Goal: Task Accomplishment & Management: Use online tool/utility

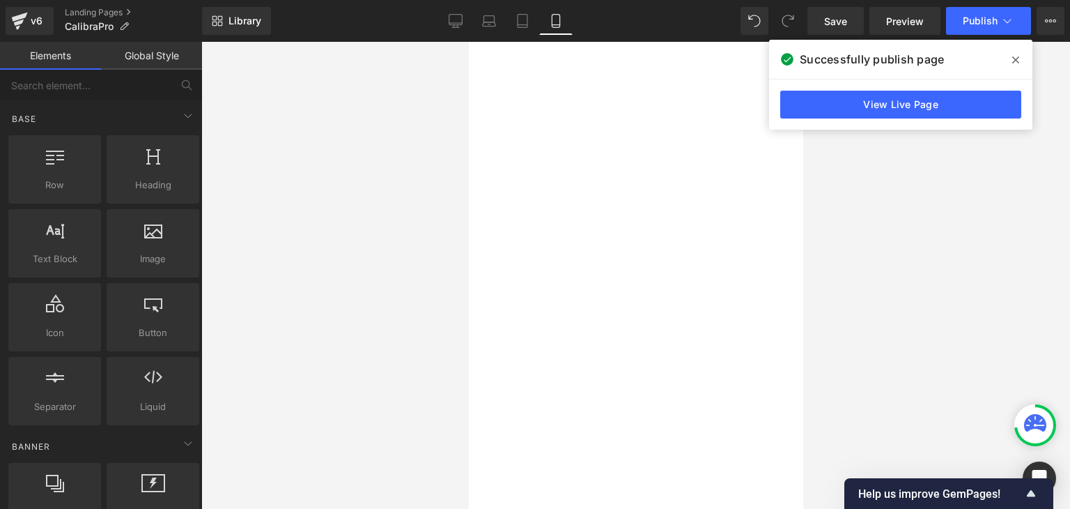
click at [1009, 61] on span at bounding box center [1015, 60] width 22 height 22
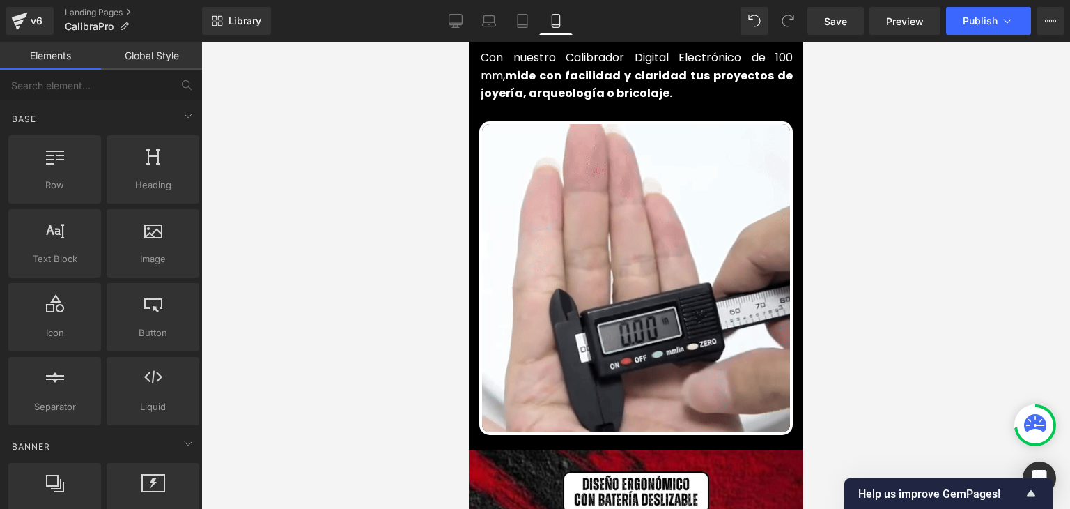
scroll to position [766, 0]
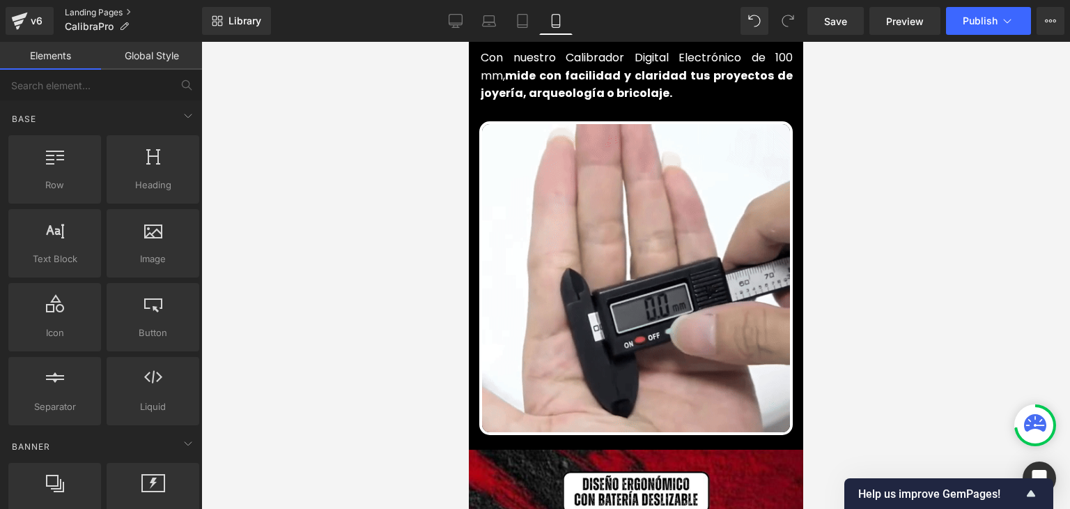
click at [120, 9] on link "Landing Pages" at bounding box center [133, 12] width 137 height 11
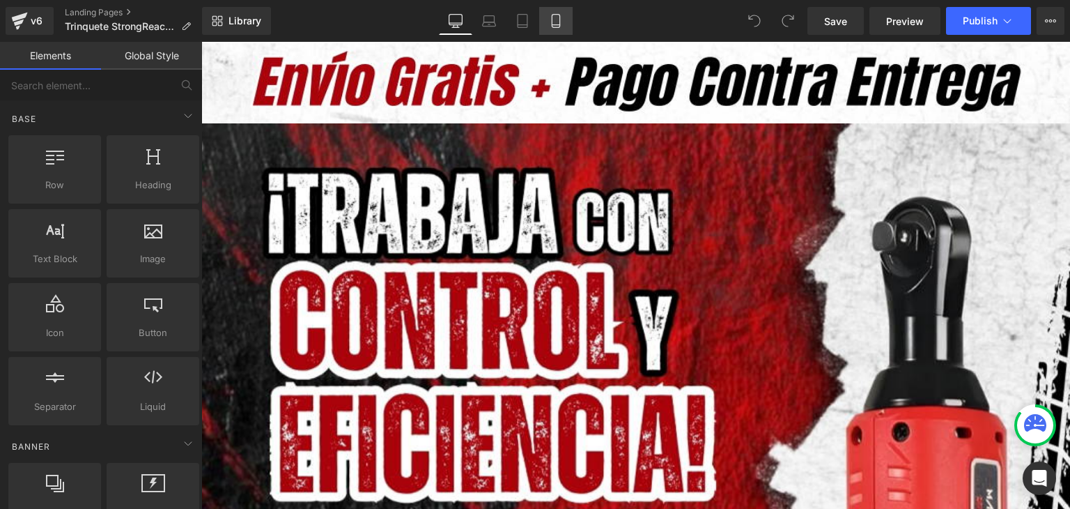
click at [551, 23] on icon at bounding box center [556, 21] width 14 height 14
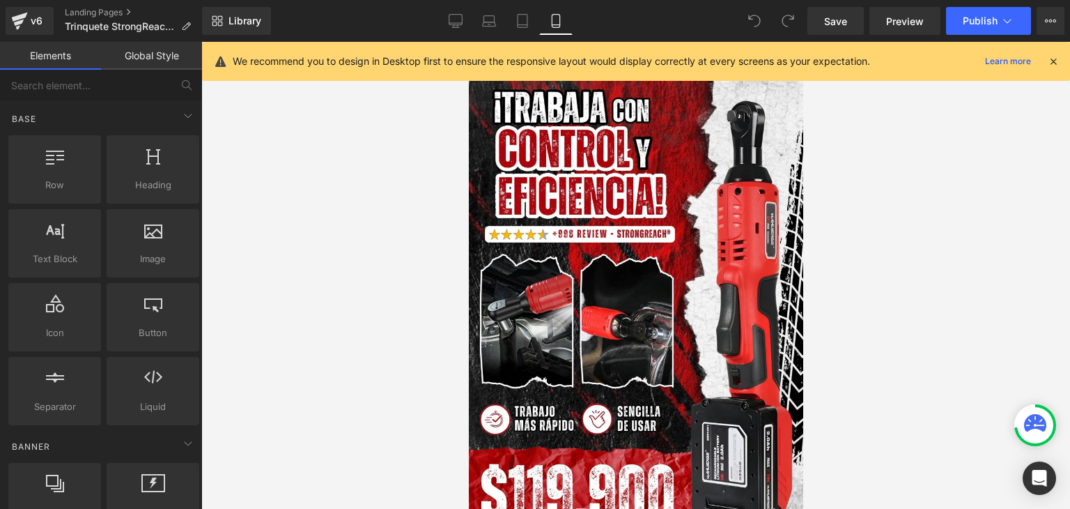
click at [1060, 61] on div "We recommend you to design in Desktop first to ensure the responsive layout wou…" at bounding box center [636, 61] width 868 height 39
drag, startPoint x: 1053, startPoint y: 61, endPoint x: 877, endPoint y: 120, distance: 185.9
click at [1053, 61] on icon at bounding box center [1053, 61] width 13 height 13
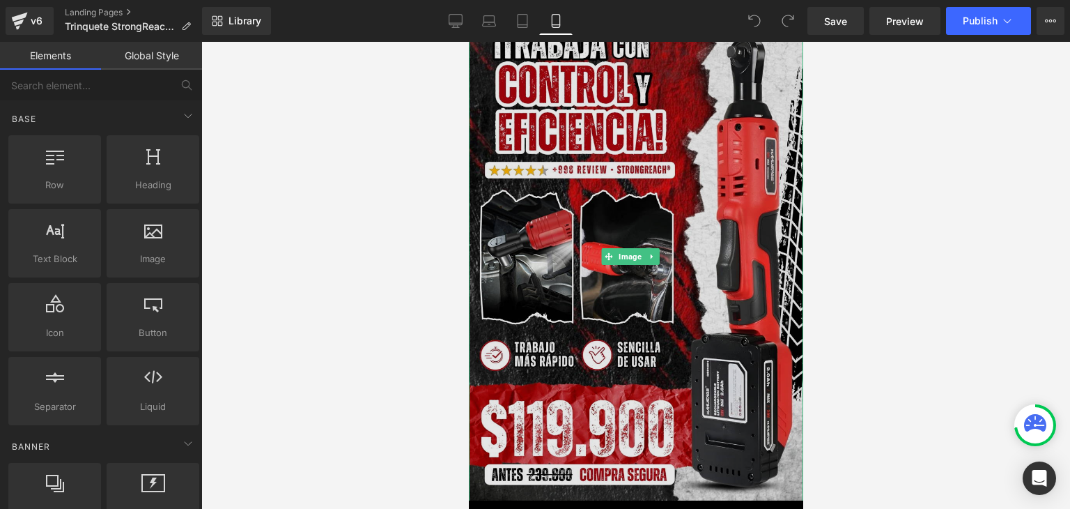
scroll to position [70, 0]
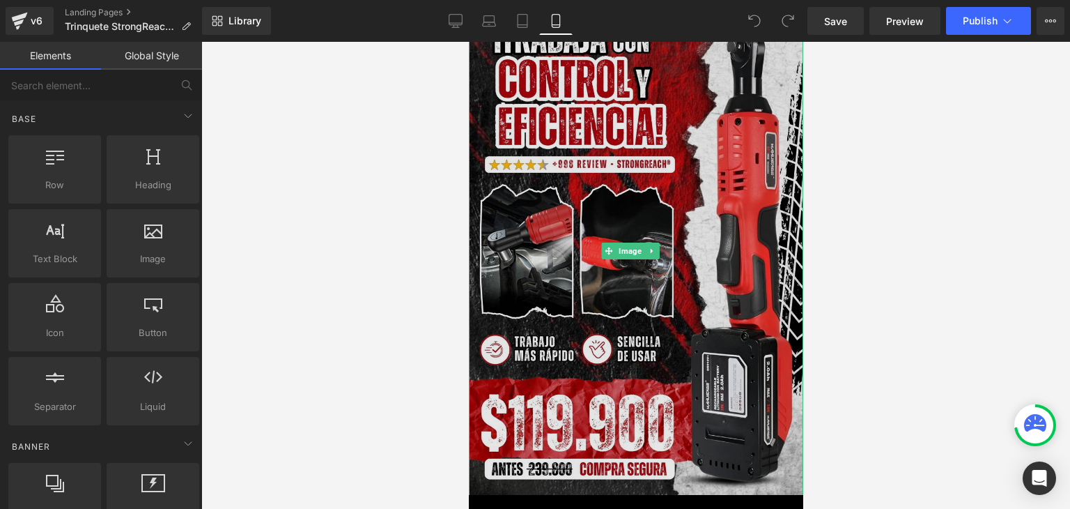
click at [665, 193] on img at bounding box center [635, 250] width 334 height 495
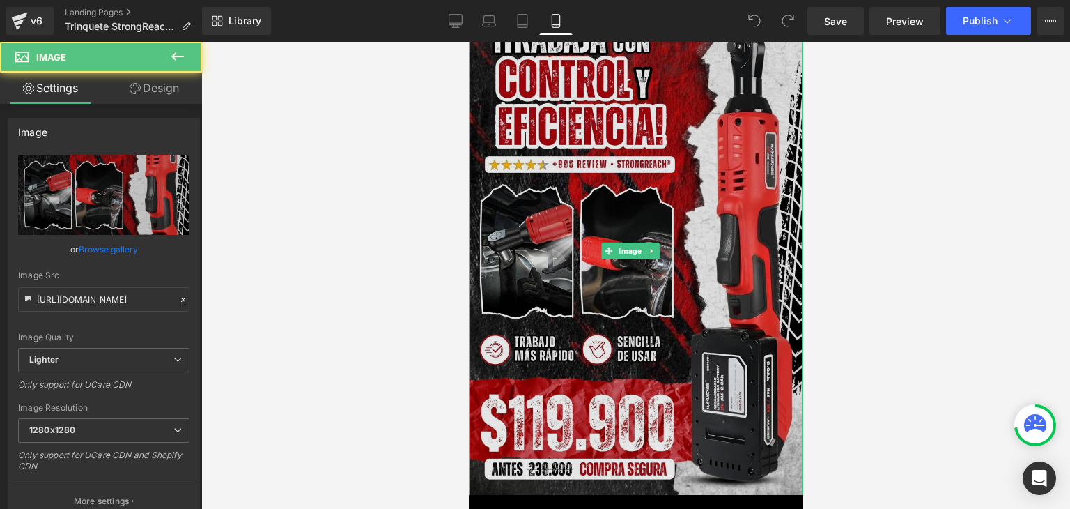
click at [537, 231] on img at bounding box center [635, 250] width 334 height 495
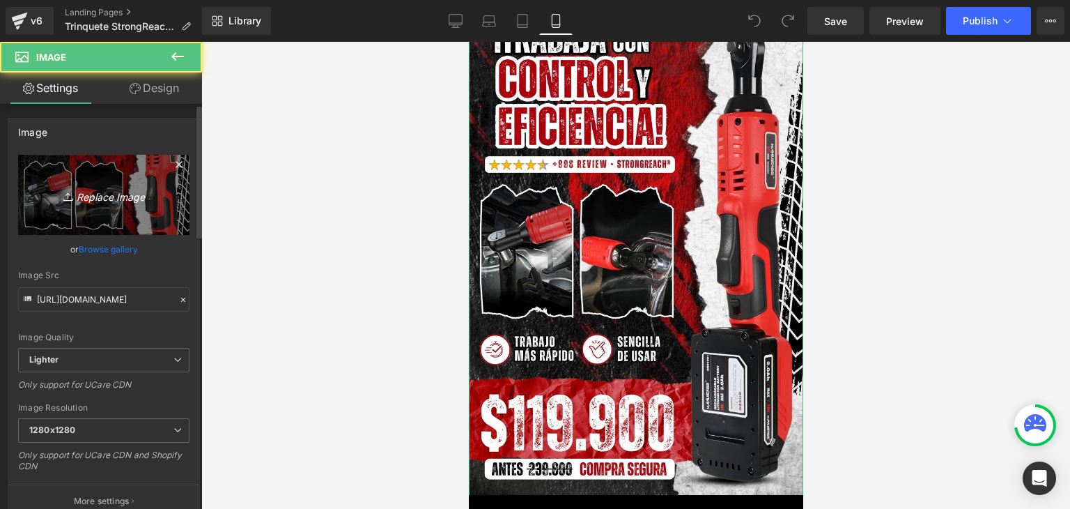
click at [112, 222] on link "Replace Image" at bounding box center [103, 195] width 171 height 80
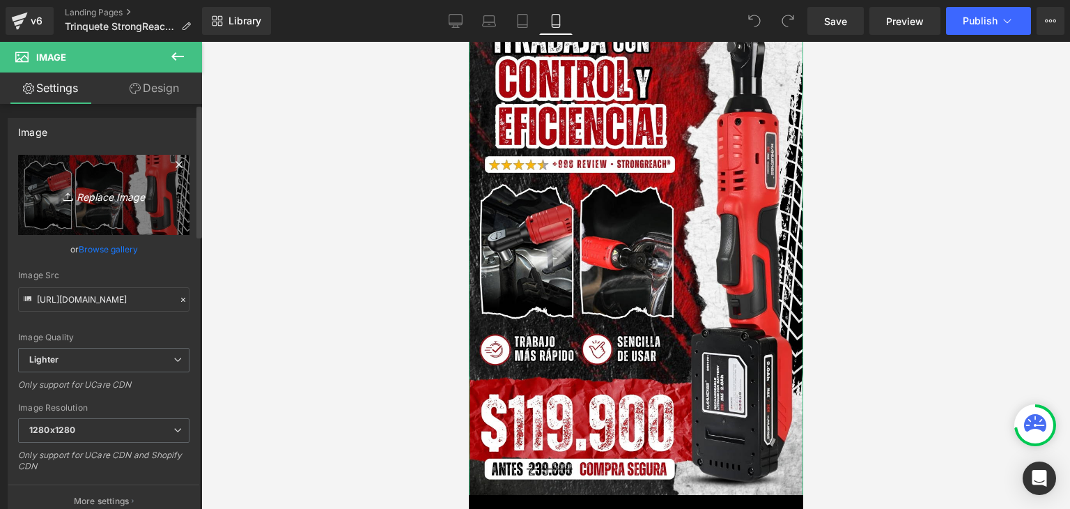
type input "C:\fakepath\Banner Landing.webp"
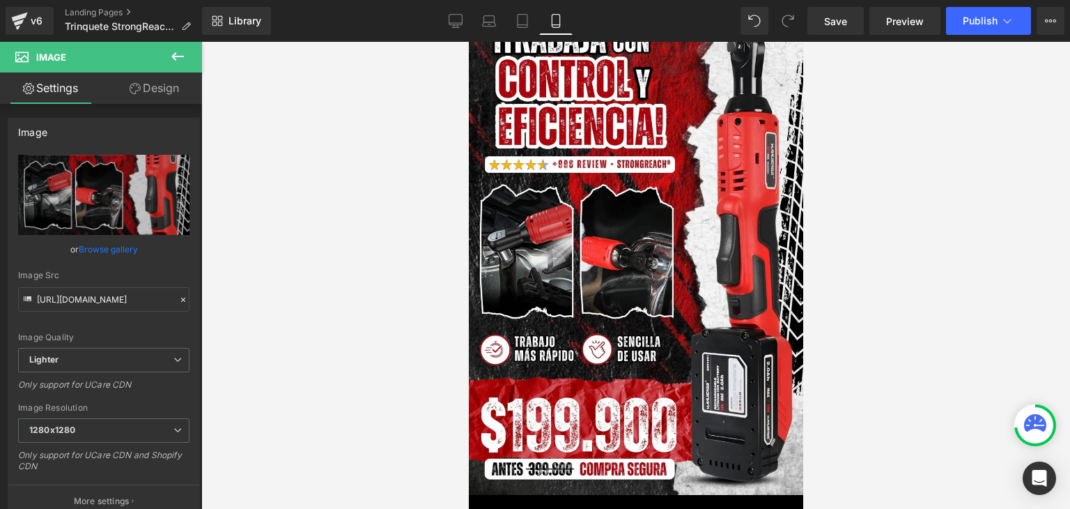
type input "https://ucarecdn.com/eda57ed8-292f-48e5-be97-70d3f4bb1f8c/-/format/auto/-/previ…"
click at [989, 8] on button "Publish" at bounding box center [988, 21] width 85 height 28
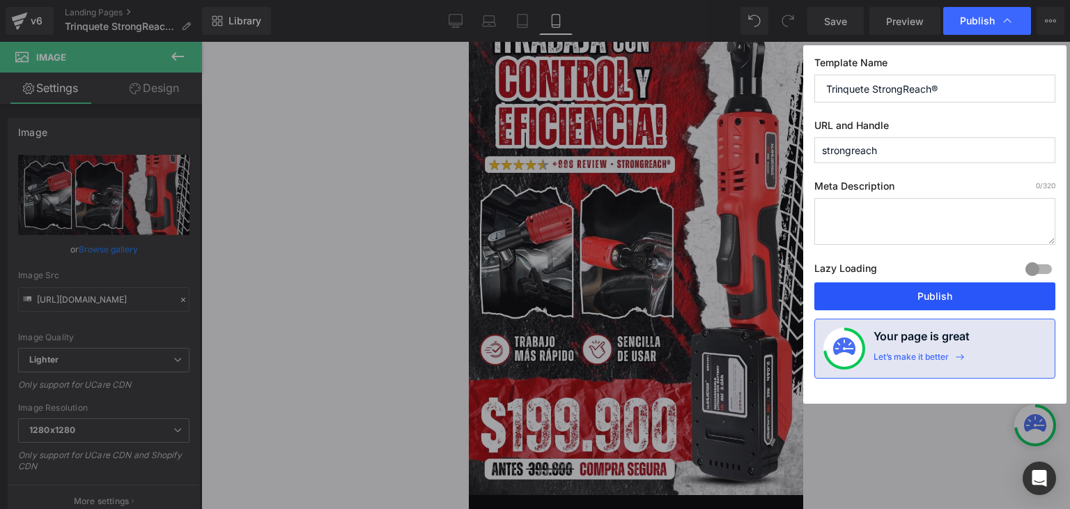
click at [929, 290] on button "Publish" at bounding box center [934, 296] width 241 height 28
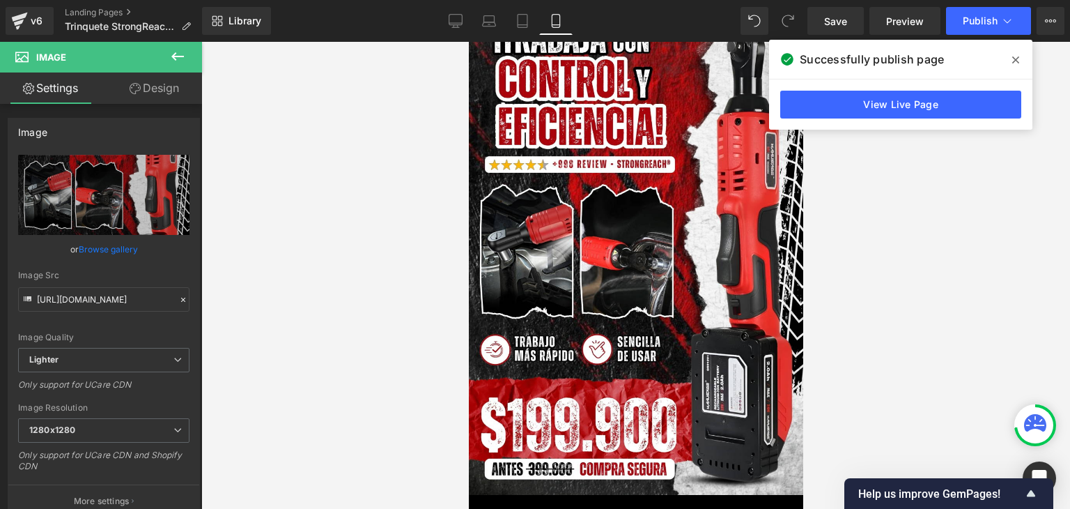
click at [1012, 59] on icon at bounding box center [1015, 59] width 7 height 11
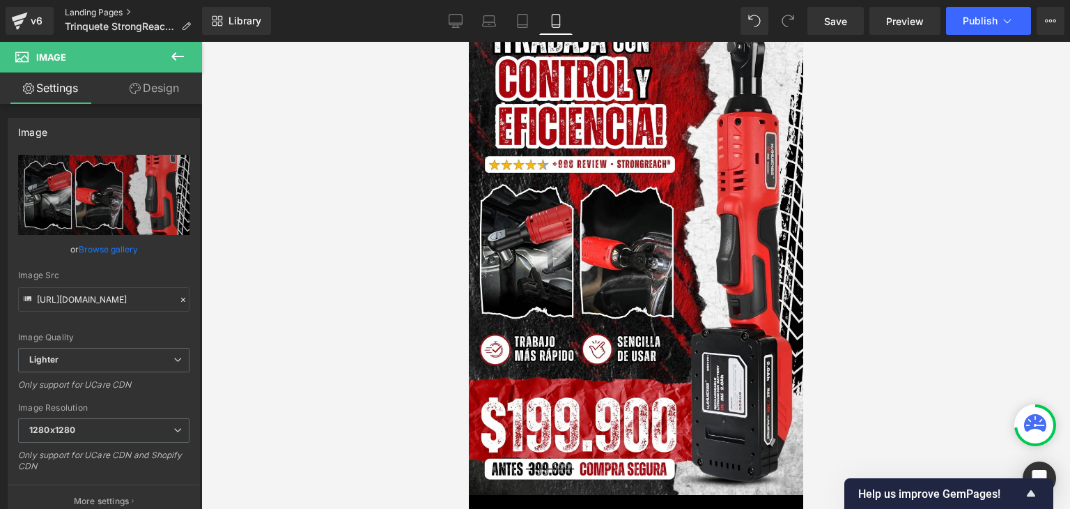
click at [91, 12] on link "Landing Pages" at bounding box center [133, 12] width 137 height 11
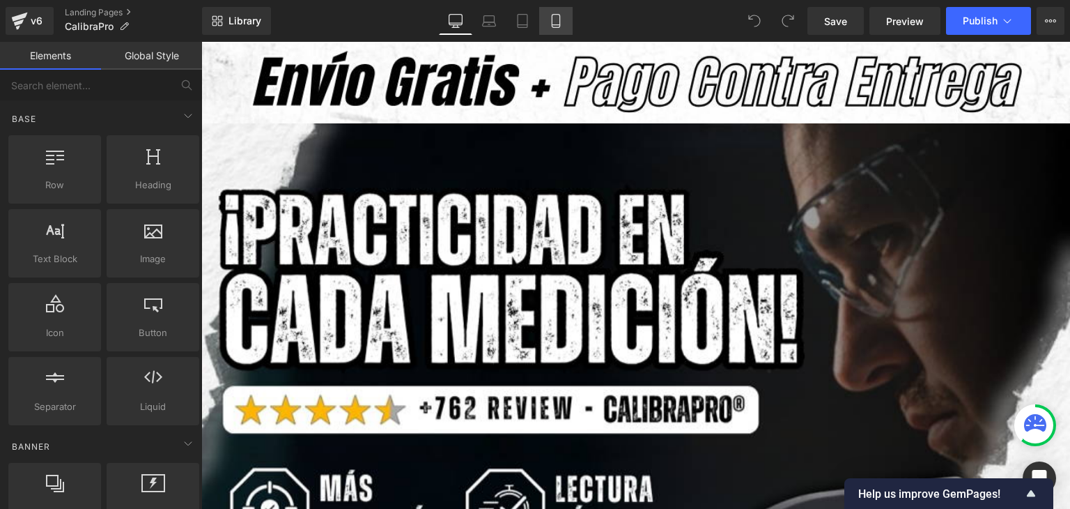
click at [550, 17] on icon at bounding box center [556, 21] width 14 height 14
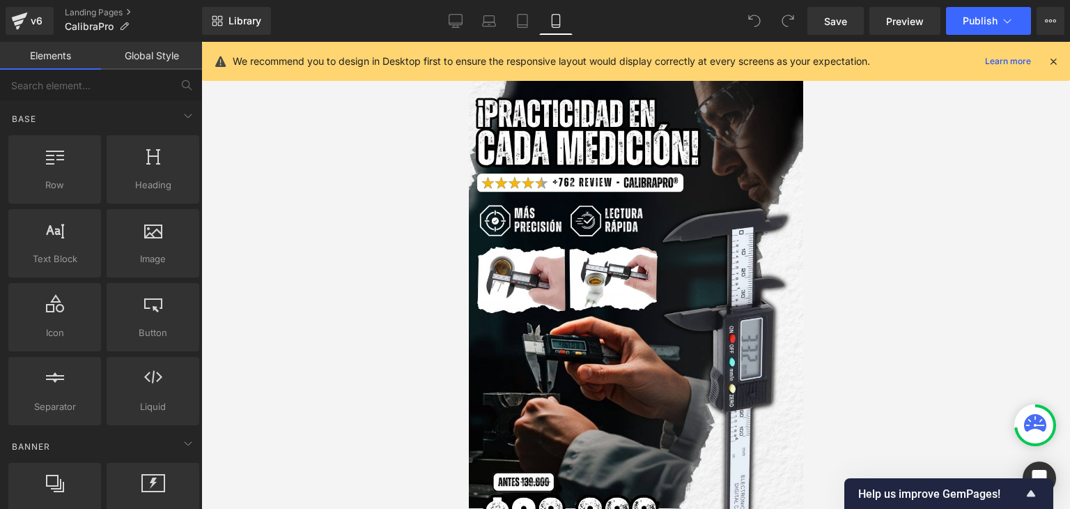
click at [1059, 65] on icon at bounding box center [1053, 61] width 13 height 13
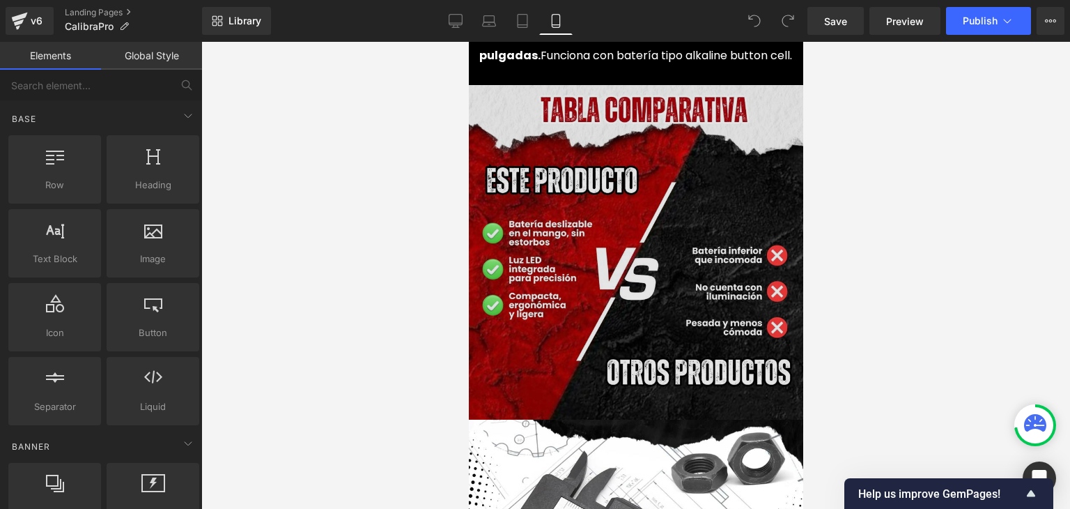
scroll to position [1881, 0]
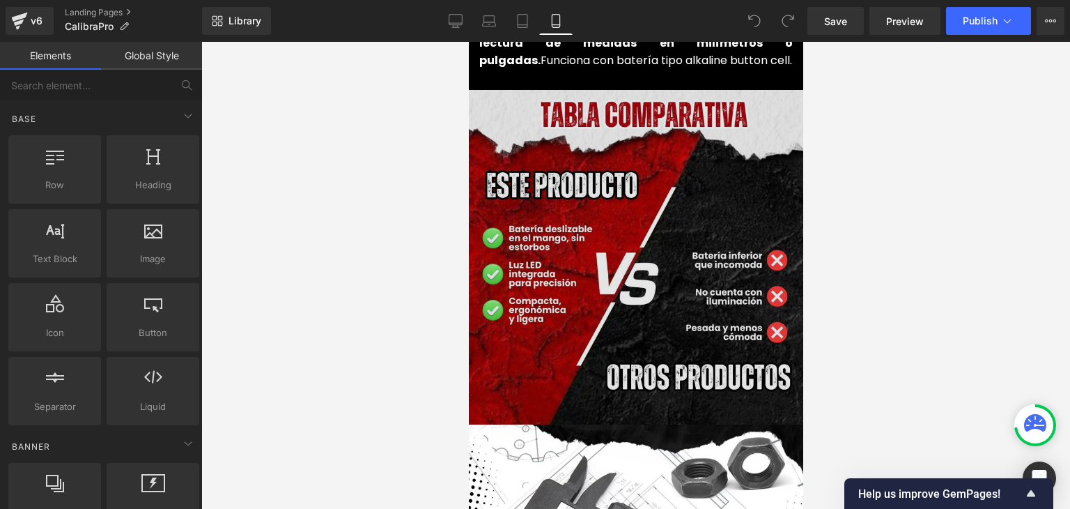
click at [619, 201] on img at bounding box center [635, 257] width 334 height 334
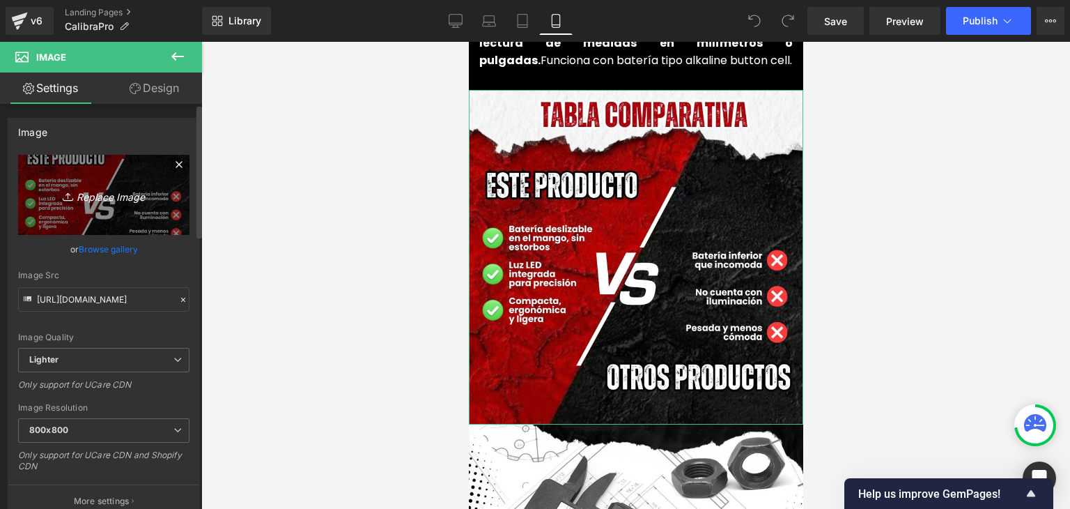
click at [117, 202] on icon "Replace Image" at bounding box center [103, 194] width 111 height 17
type input "C:\fakepath\(Español).webp"
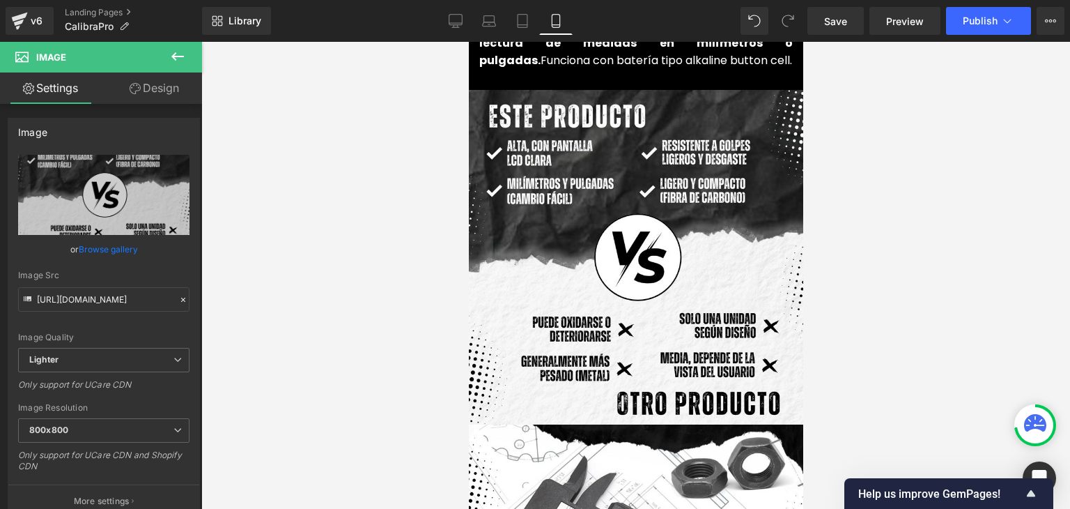
type input "https://ucarecdn.com/06be3346-87d9-4a7e-a7c0-3fa2bba66d00/-/format/auto/-/previ…"
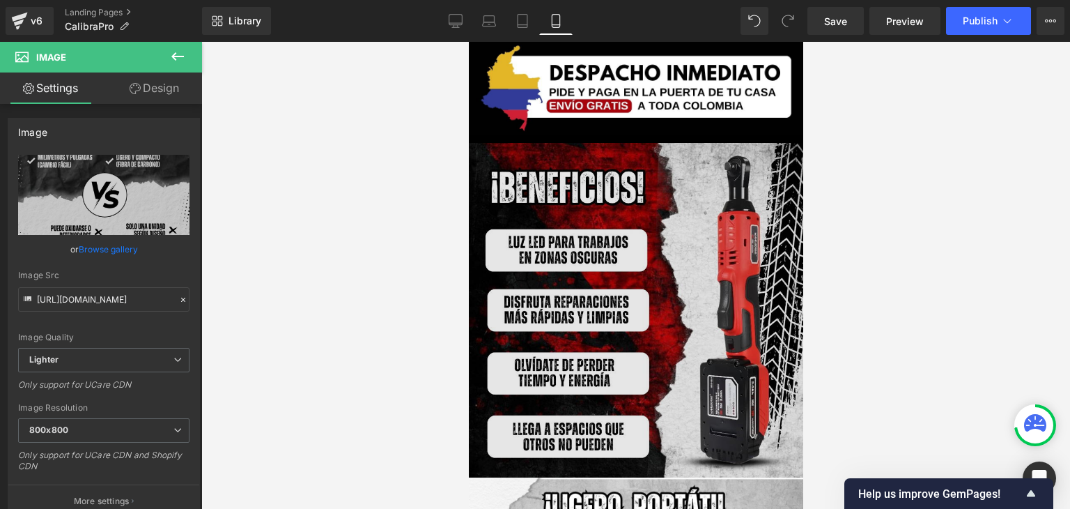
scroll to position [2647, 0]
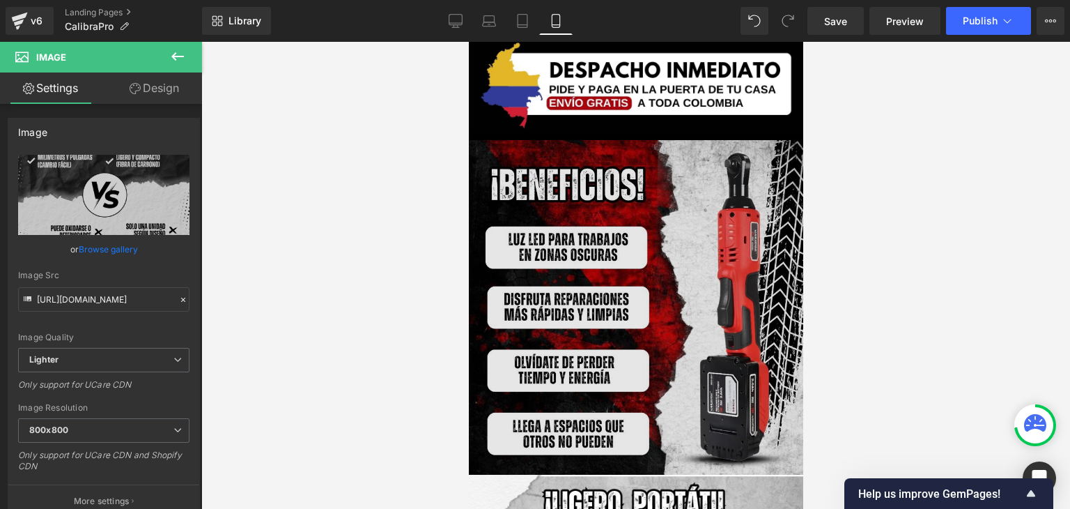
click at [663, 254] on img at bounding box center [635, 307] width 334 height 334
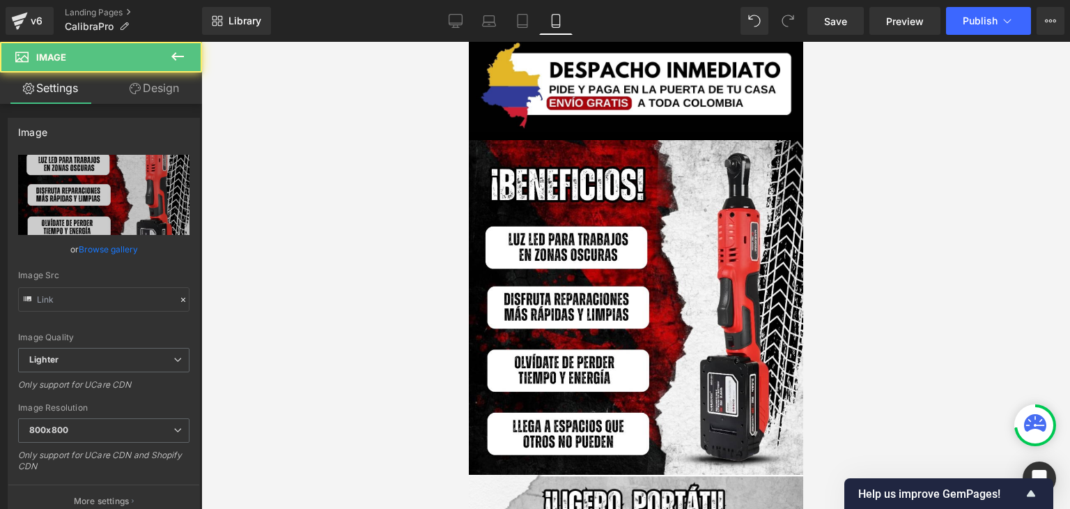
type input "https://ucarecdn.com/b08ad727-2dc9-4a1d-8b83-eef544cd257c/-/format/auto/-/previ…"
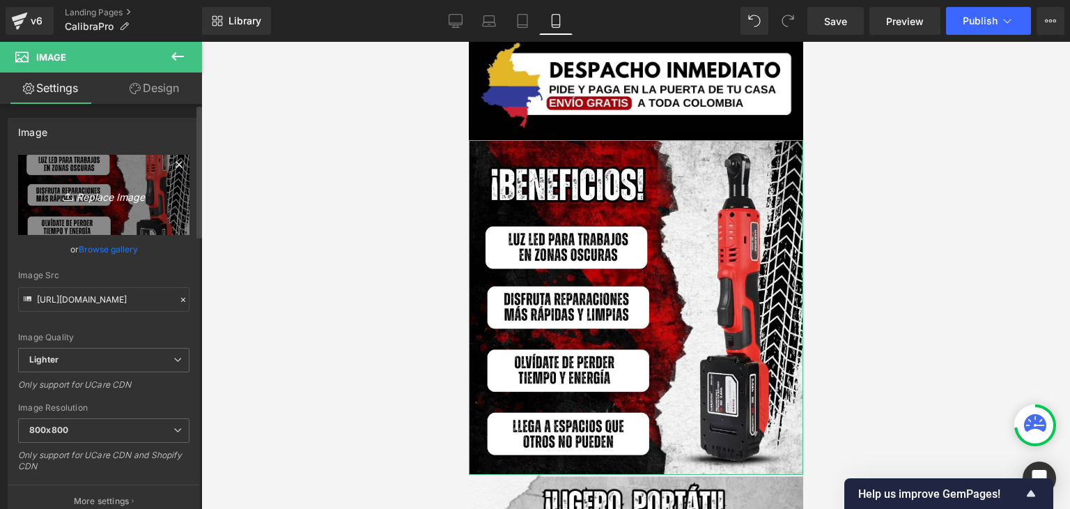
click at [83, 199] on icon "Replace Image" at bounding box center [103, 194] width 111 height 17
type input "C:\fakepath\(Español) (2).webp"
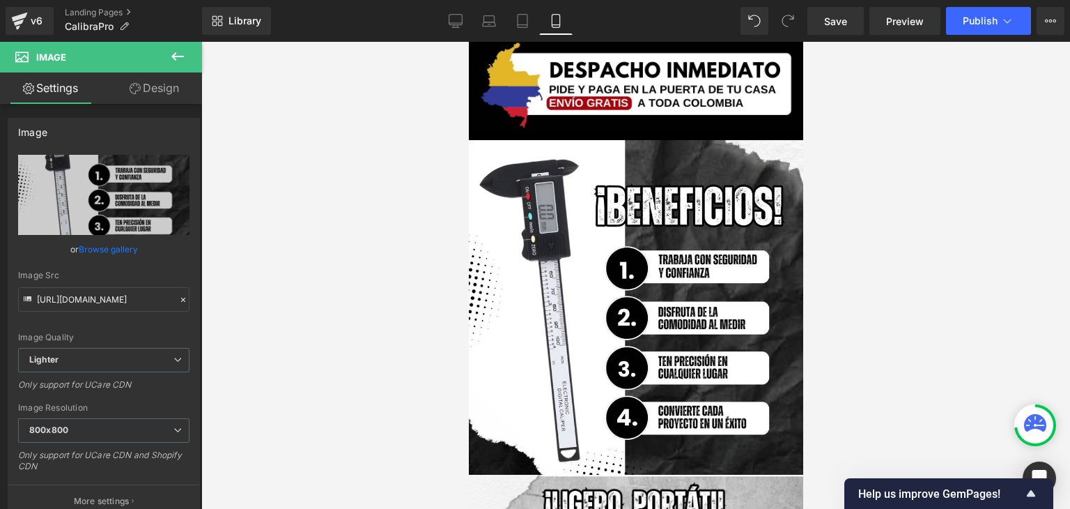
type input "https://ucarecdn.com/9e8056a7-81f6-4868-bfa7-4a3edc68d664/-/format/auto/-/previ…"
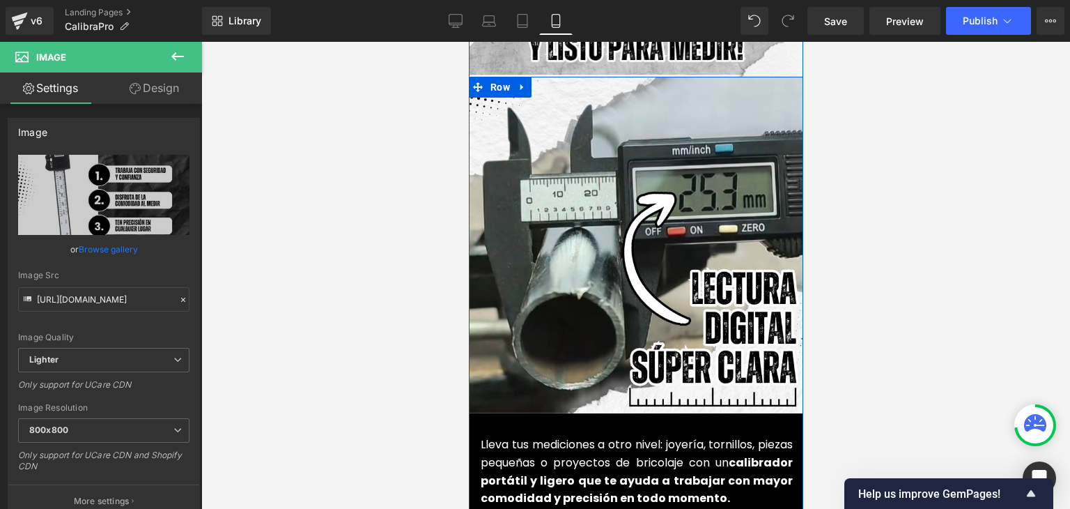
scroll to position [3065, 0]
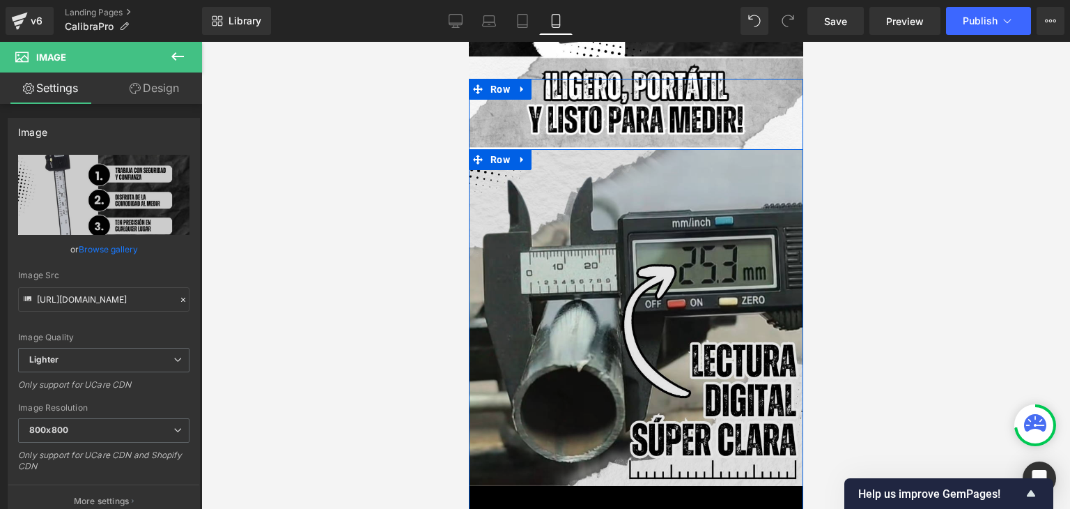
click at [683, 334] on img at bounding box center [636, 317] width 336 height 336
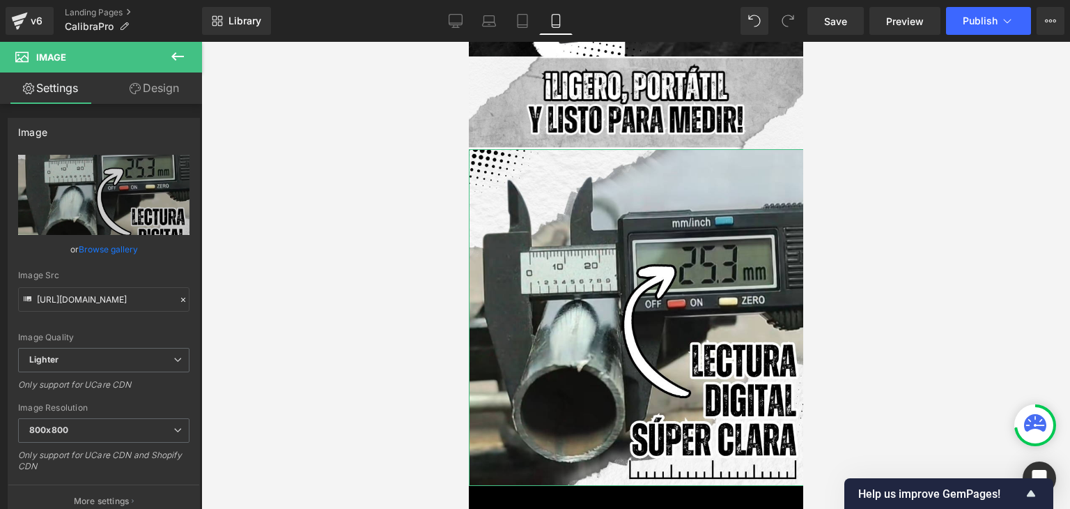
click at [148, 83] on link "Design" at bounding box center [154, 87] width 101 height 31
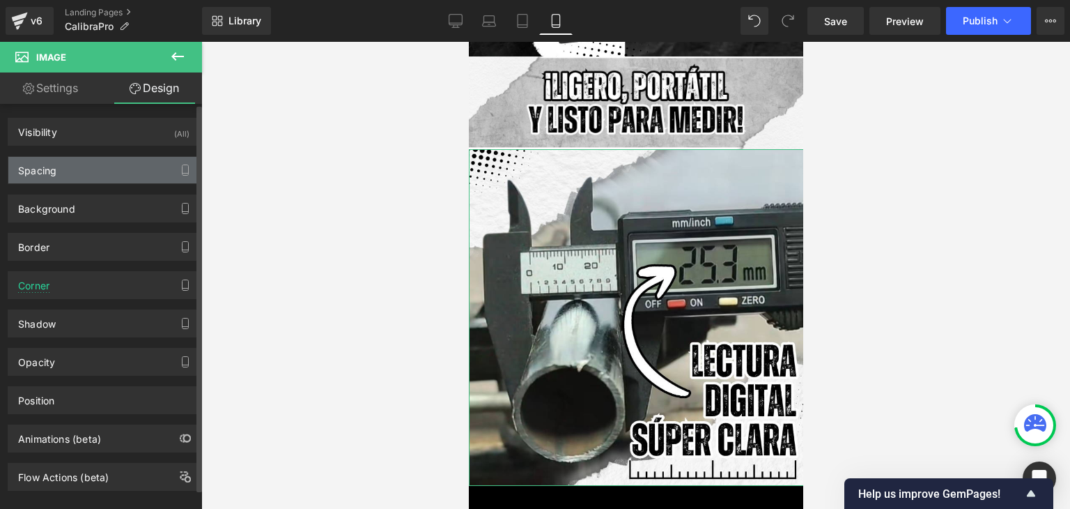
type input "0"
type input "-18"
type input "0"
type input "-15"
type input "0"
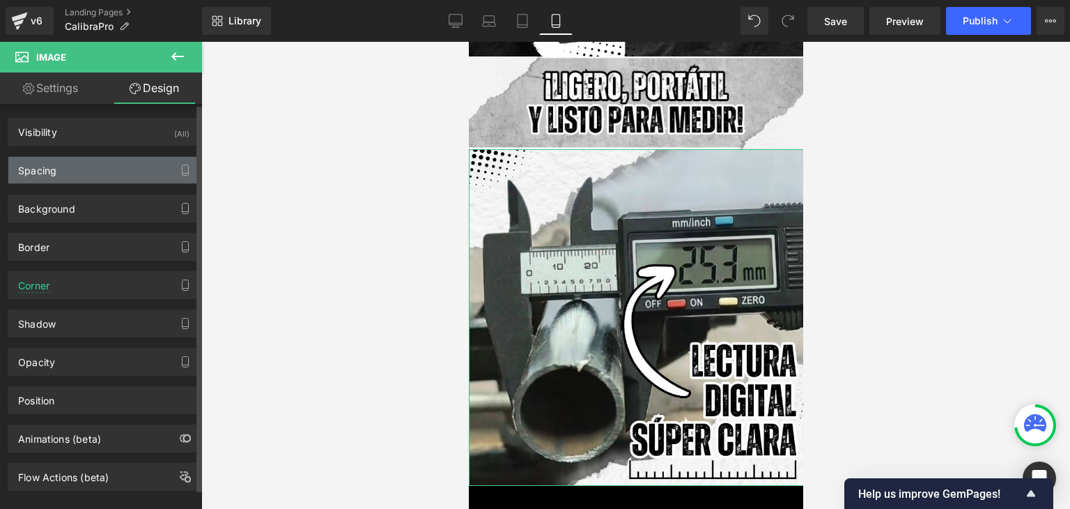
type input "0"
click at [72, 166] on div "Spacing" at bounding box center [103, 170] width 191 height 26
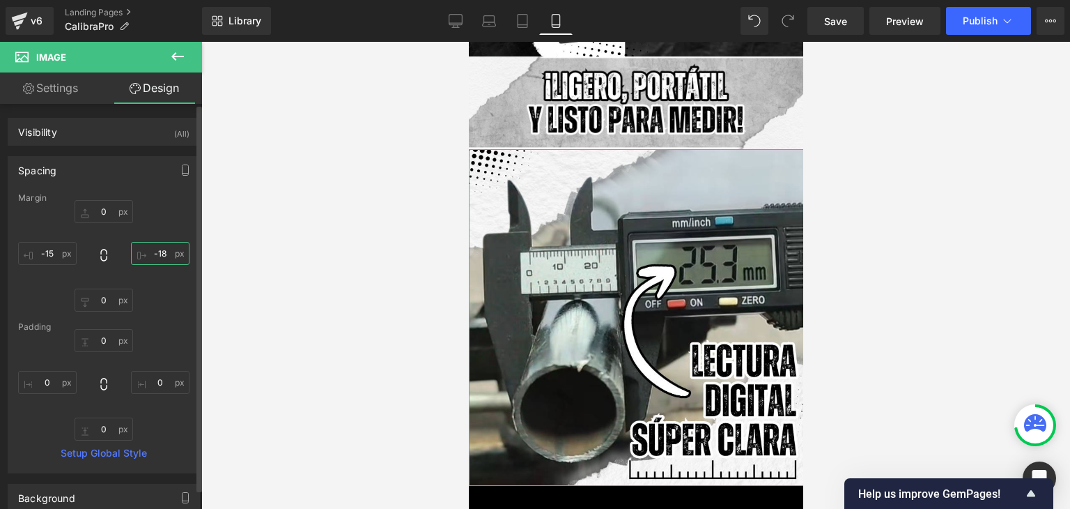
click at [169, 254] on input "-18" at bounding box center [160, 253] width 59 height 23
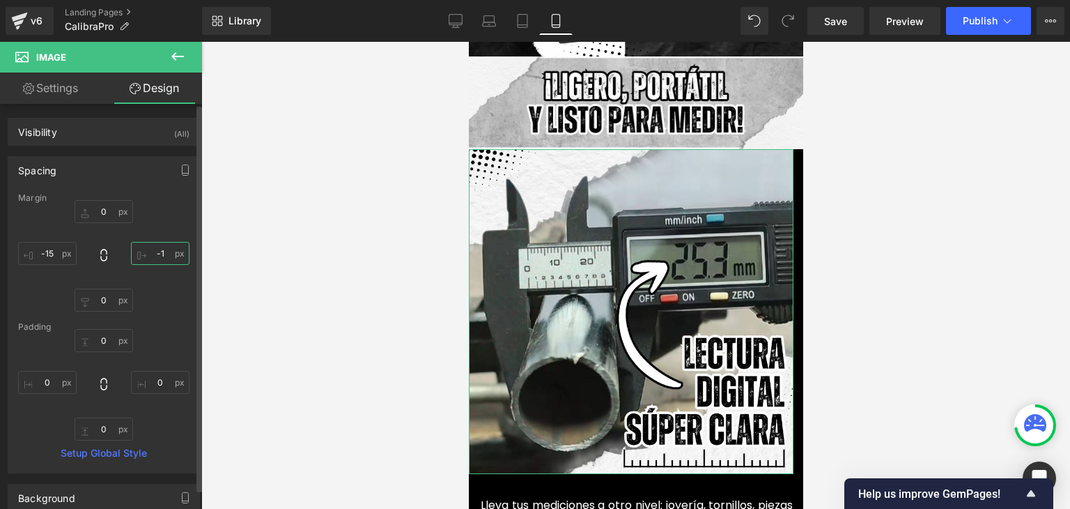
type input "-15"
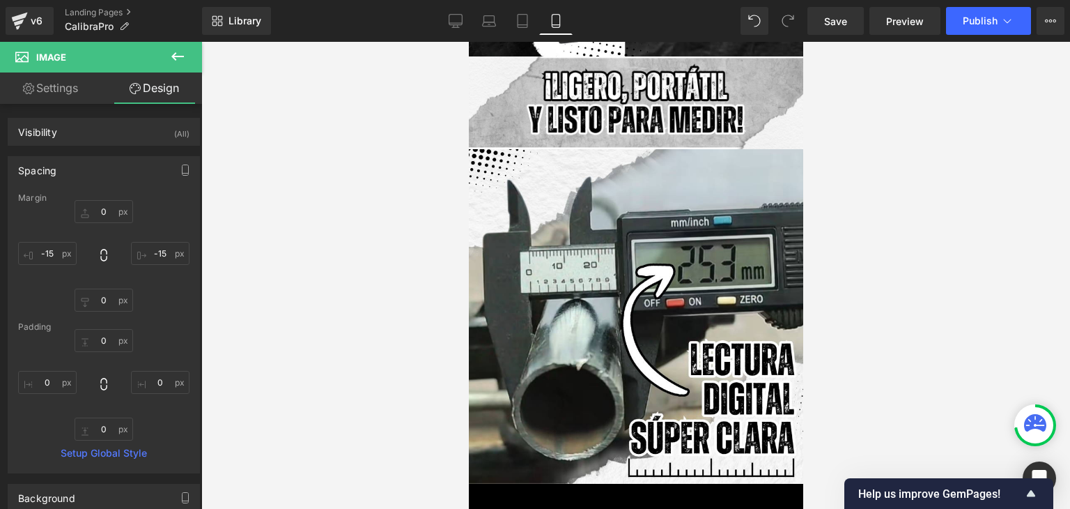
click at [878, 210] on div at bounding box center [635, 275] width 869 height 467
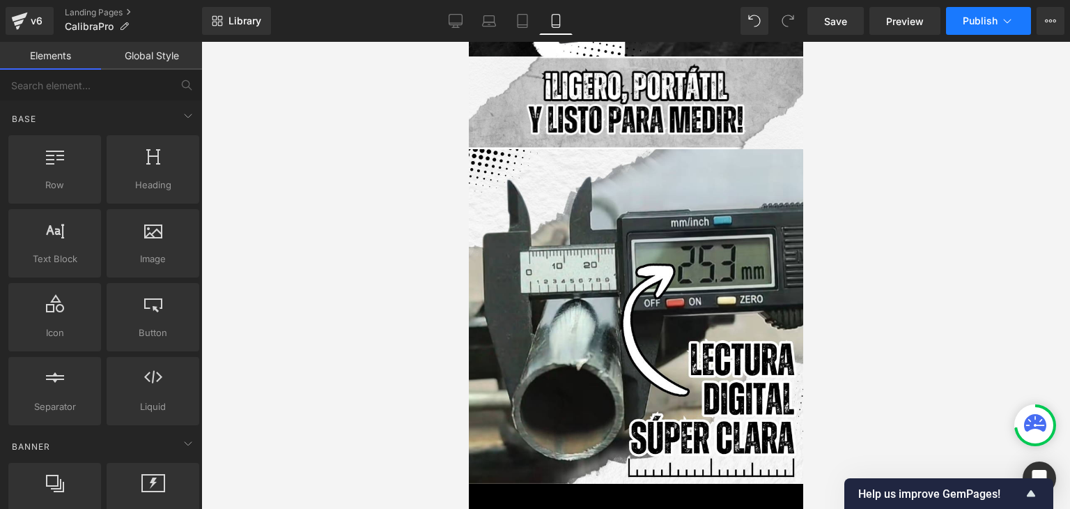
click at [973, 17] on span "Publish" at bounding box center [980, 20] width 35 height 11
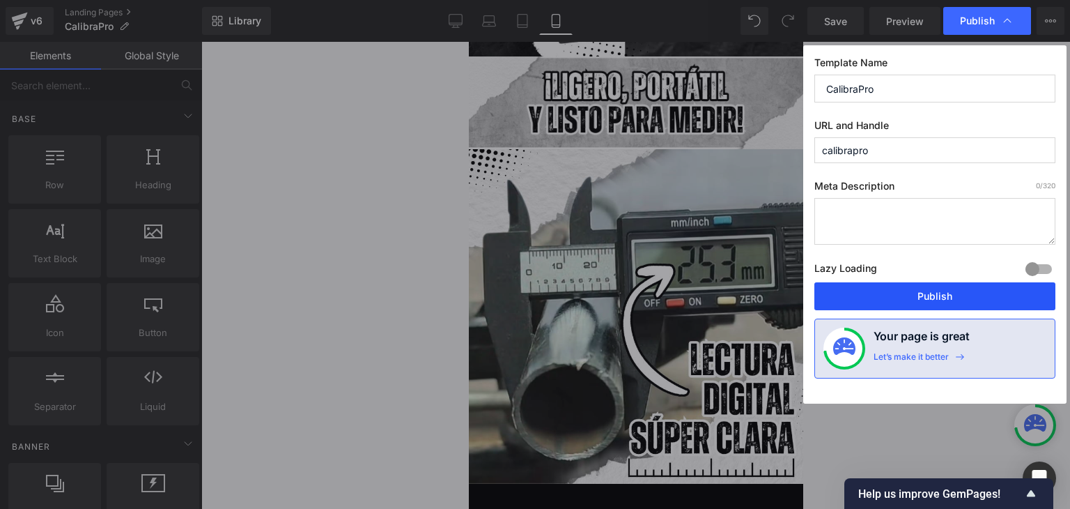
click at [925, 297] on button "Publish" at bounding box center [934, 296] width 241 height 28
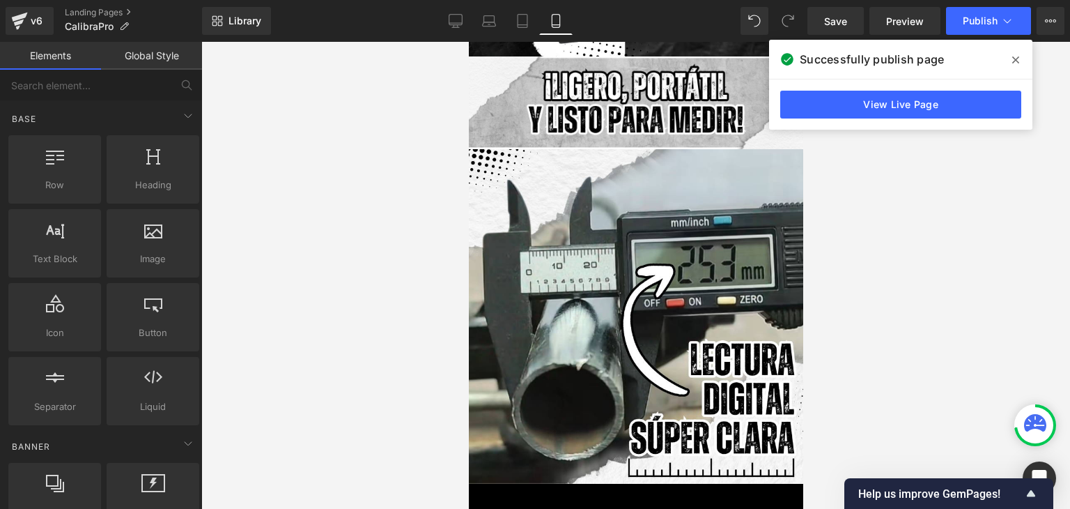
click at [1009, 49] on span at bounding box center [1015, 60] width 22 height 22
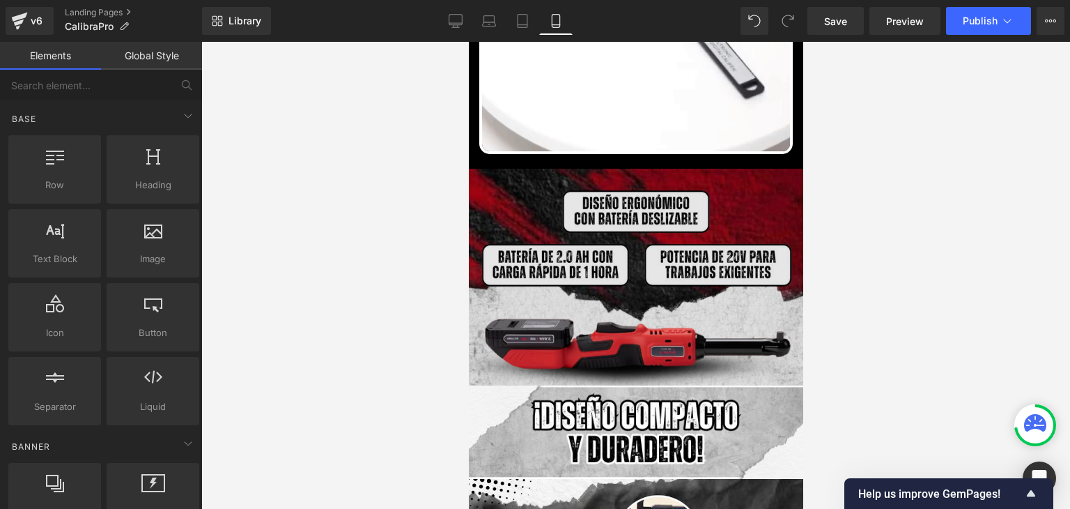
scroll to position [1045, 0]
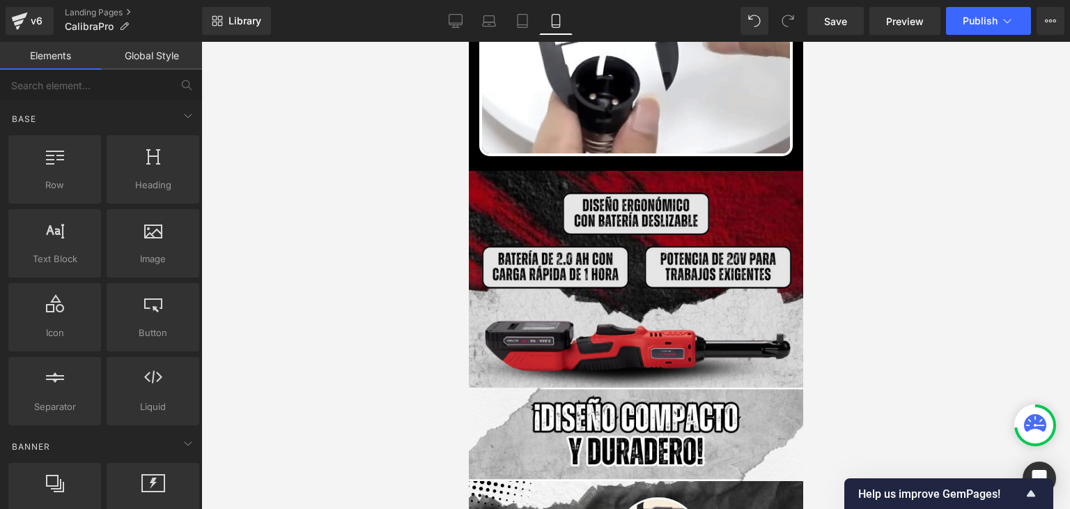
click at [628, 302] on img at bounding box center [635, 279] width 334 height 217
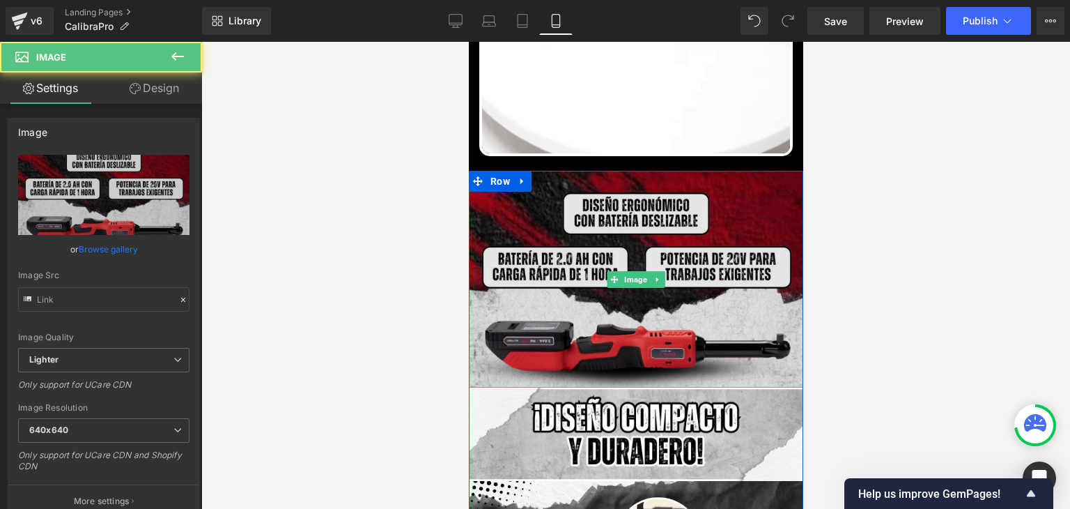
type input "https://ucarecdn.com/24c0626b-9507-415d-b1da-ac4921631242/-/format/auto/-/previ…"
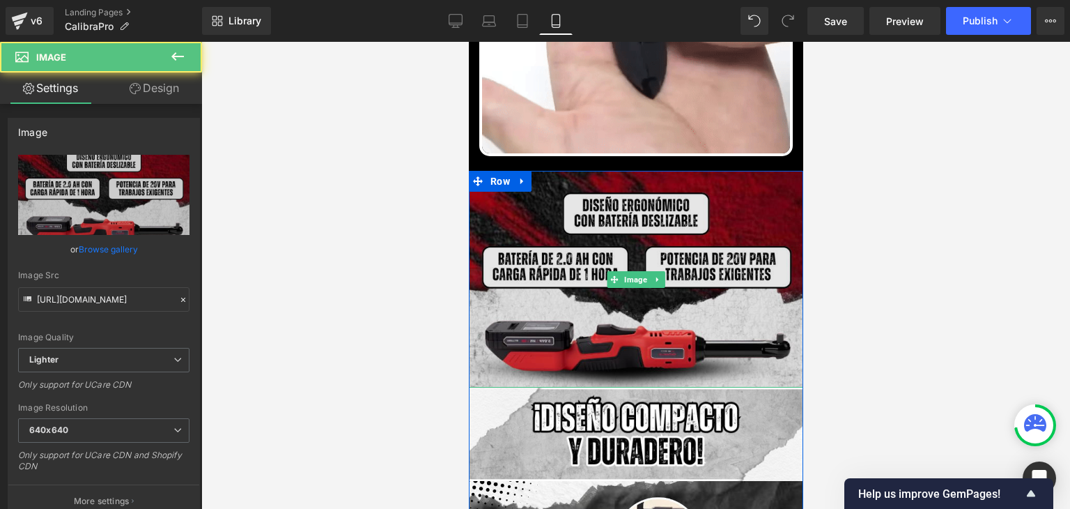
click at [667, 218] on img at bounding box center [635, 279] width 334 height 217
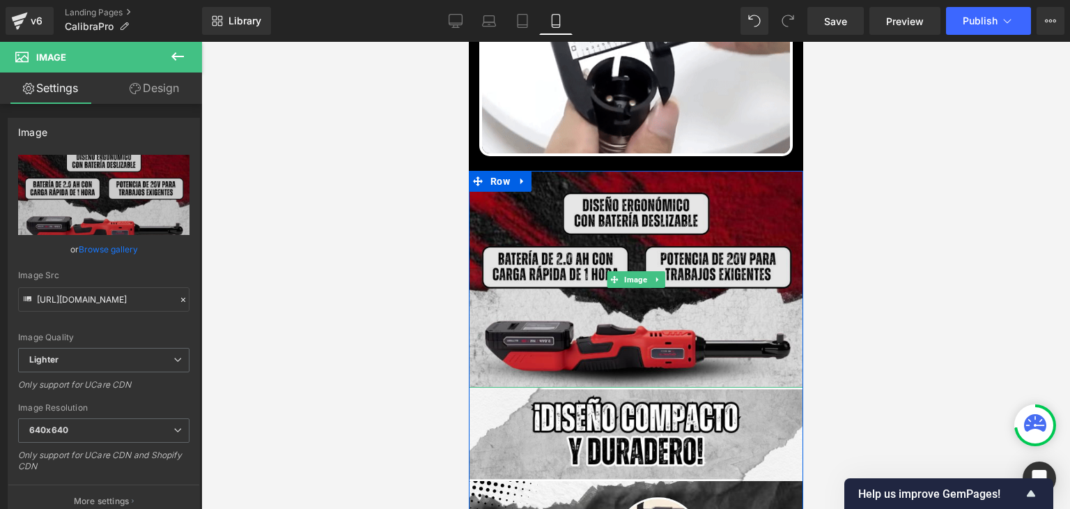
click at [629, 233] on img at bounding box center [635, 279] width 334 height 217
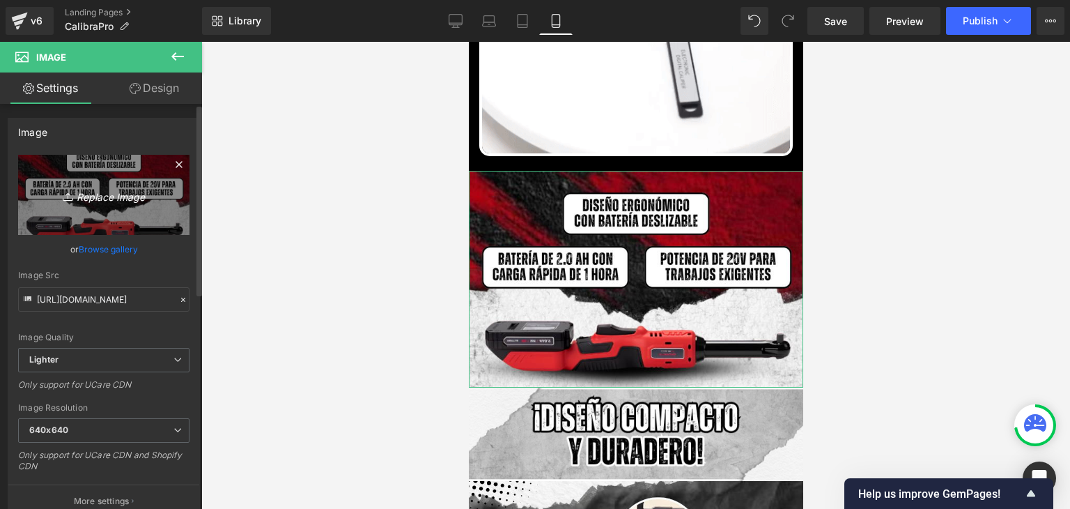
click at [96, 189] on icon "Replace Image" at bounding box center [103, 194] width 111 height 17
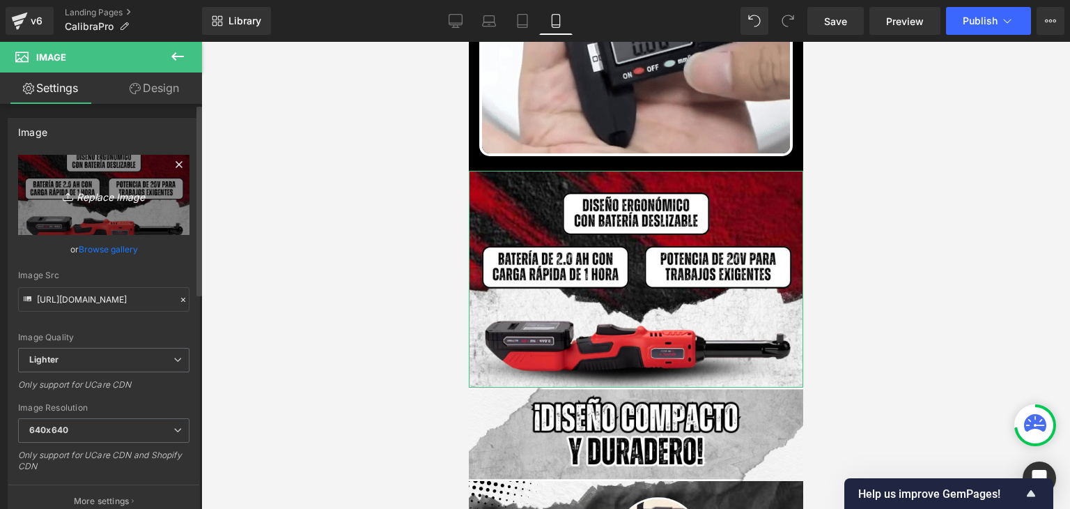
type input "C:\fakepath\BENEFICIOS.webp"
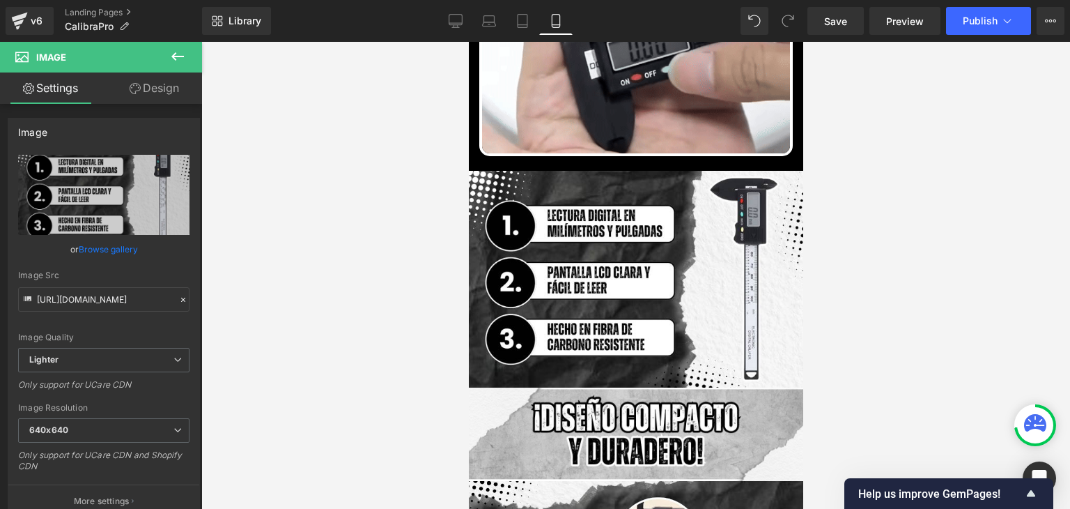
type input "https://ucarecdn.com/db7a383e-4b1d-4fcc-a9ca-22d311ca73fd/-/format/auto/-/previ…"
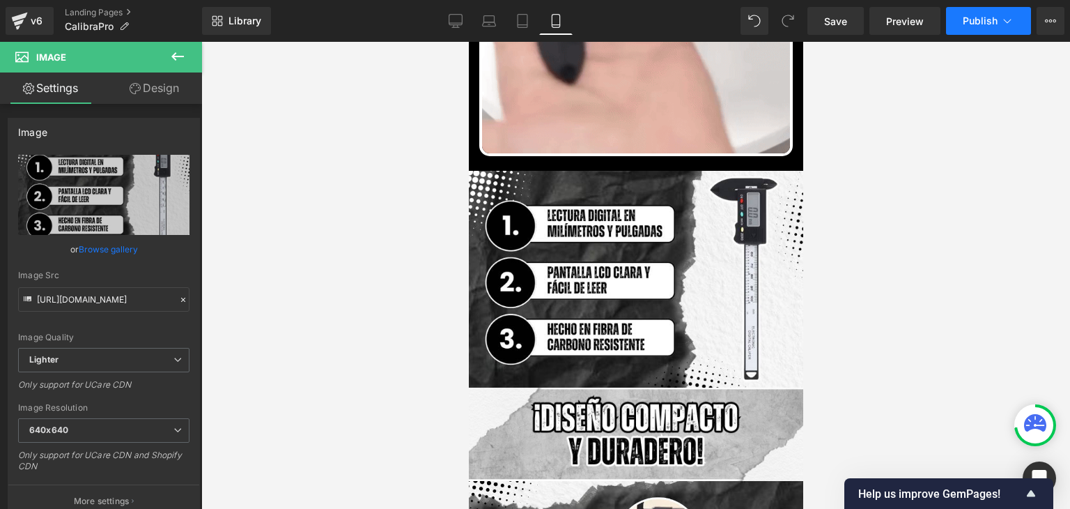
click at [961, 20] on button "Publish" at bounding box center [988, 21] width 85 height 28
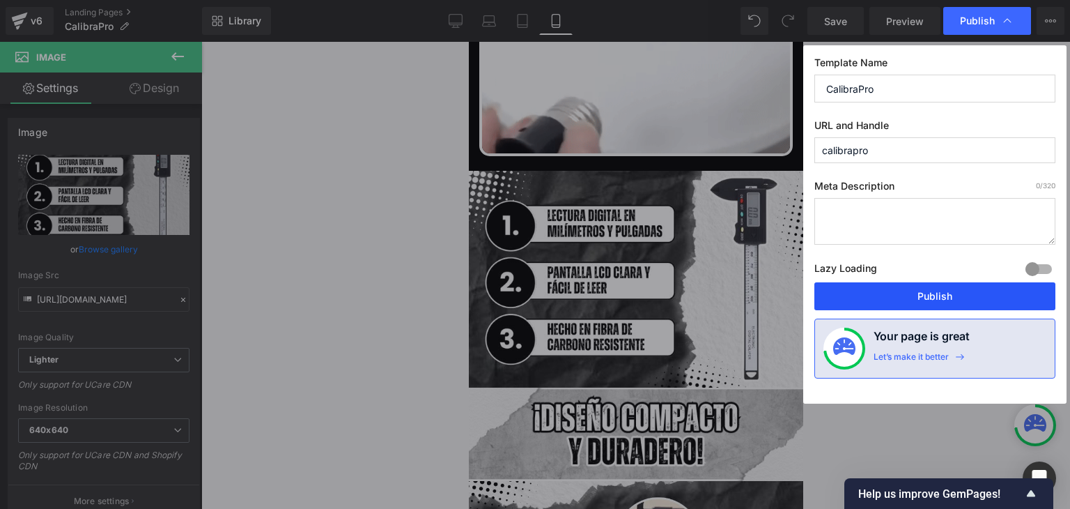
click at [917, 299] on button "Publish" at bounding box center [934, 296] width 241 height 28
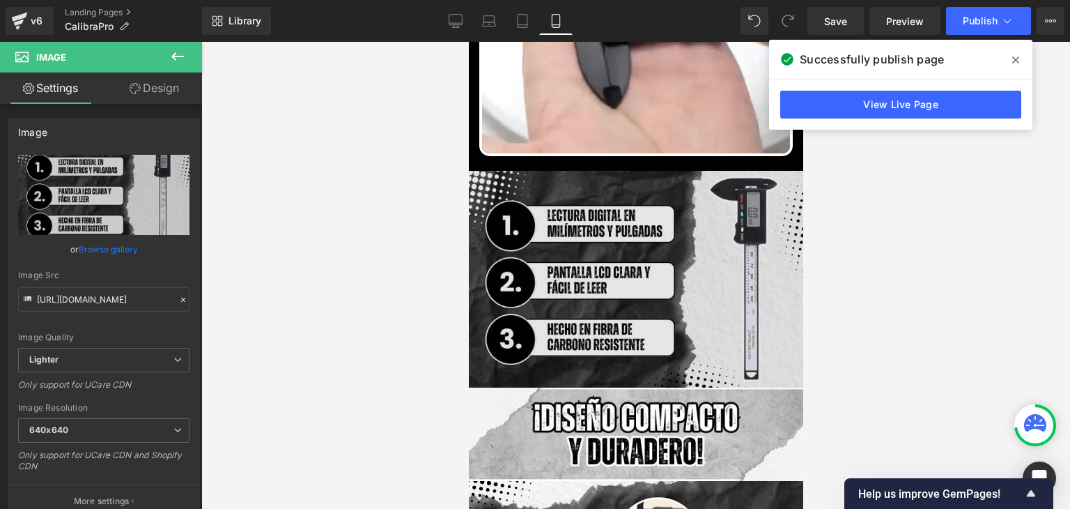
click at [1021, 59] on span at bounding box center [1015, 60] width 22 height 22
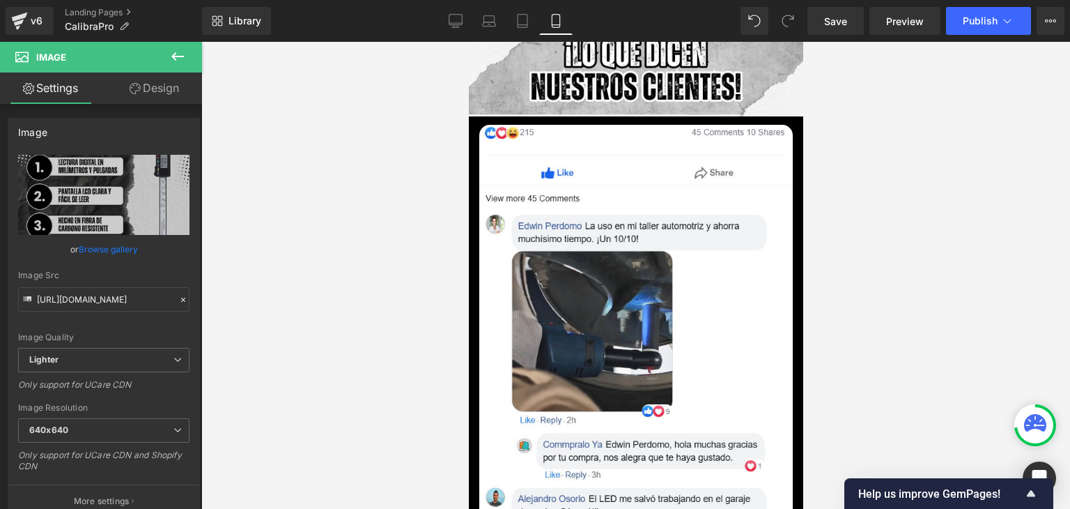
scroll to position [5085, 0]
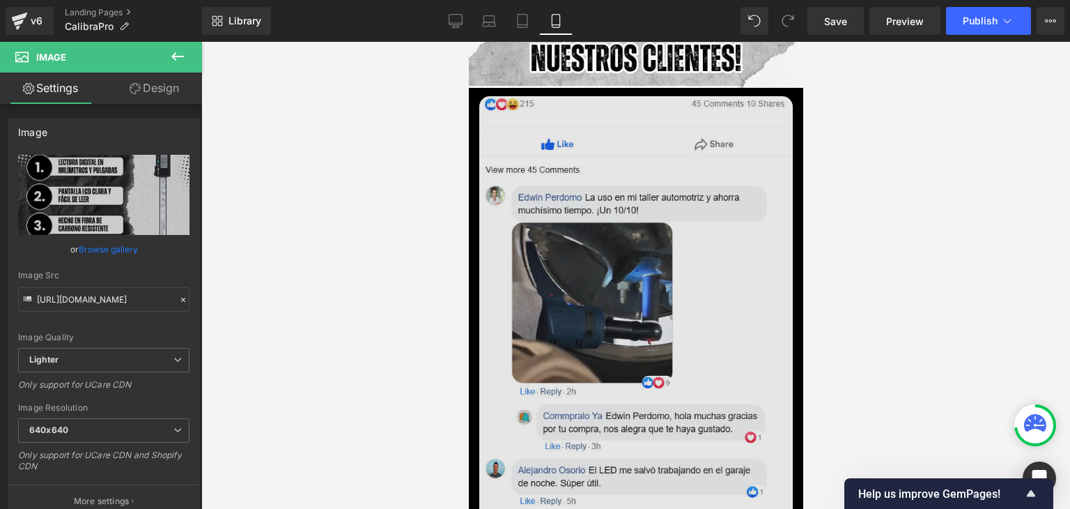
click at [611, 270] on img at bounding box center [635, 370] width 313 height 548
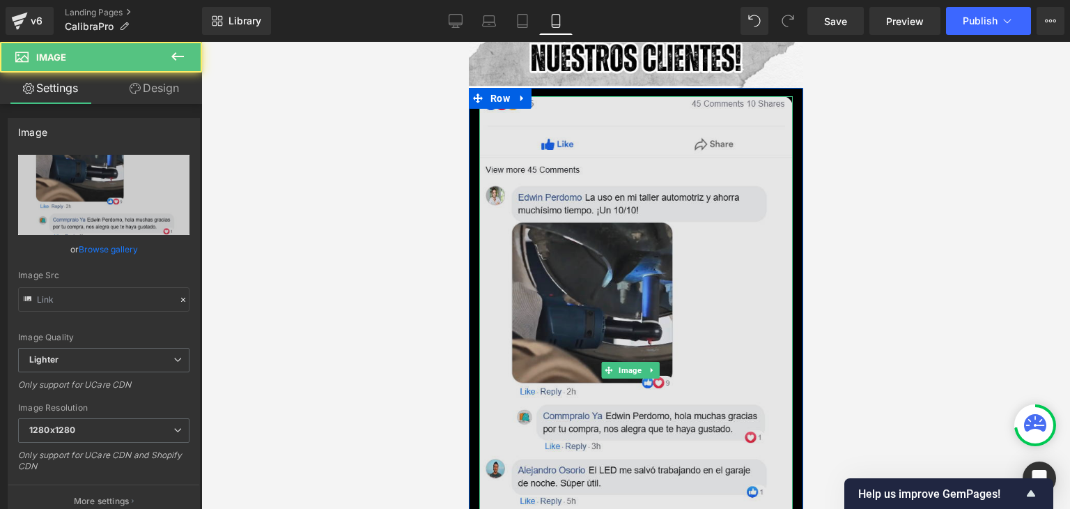
type input "https://ucarecdn.com/37d5816d-ff08-4a43-a303-ba484b152ff3/-/format/auto/-/previ…"
click at [633, 203] on img at bounding box center [635, 370] width 313 height 548
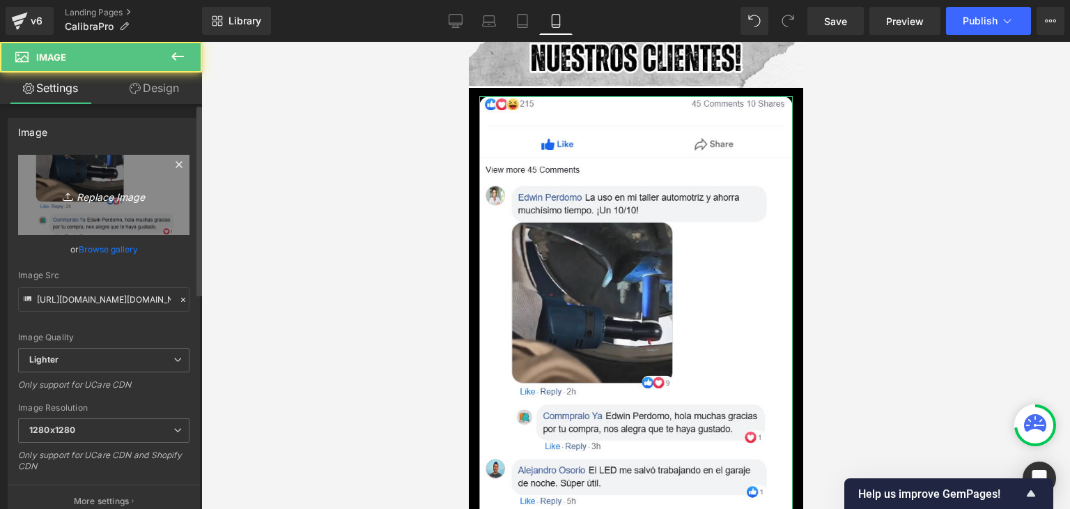
click at [140, 194] on icon "Replace Image" at bounding box center [103, 194] width 111 height 17
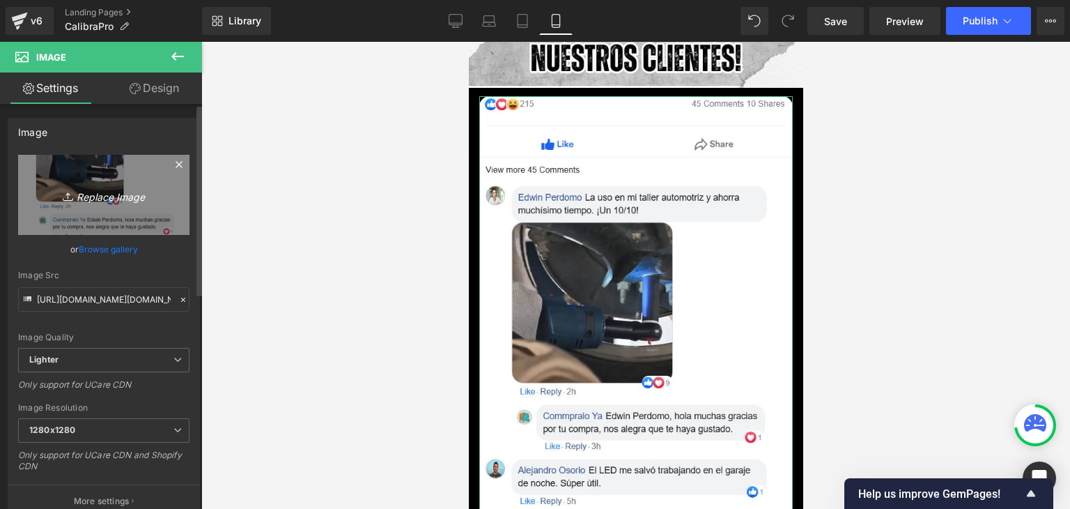
type input "C:\fakepath\zeoob.com_0sbvpz10ol_photo.webp"
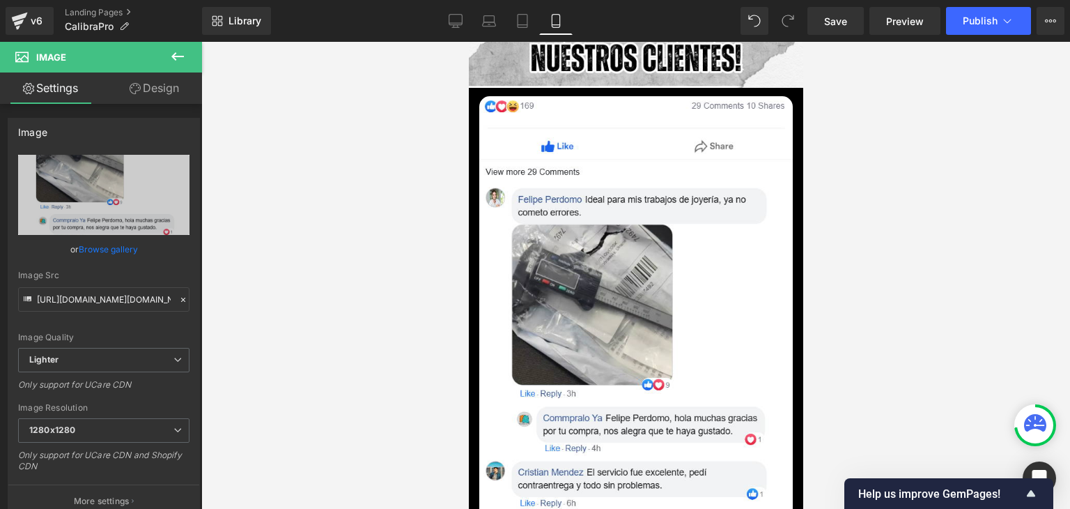
type input "https://ucarecdn.com/56feda1e-a157-452a-a636-7418fef674f4/-/format/auto/-/previ…"
click at [979, 16] on span "Publish" at bounding box center [980, 20] width 35 height 11
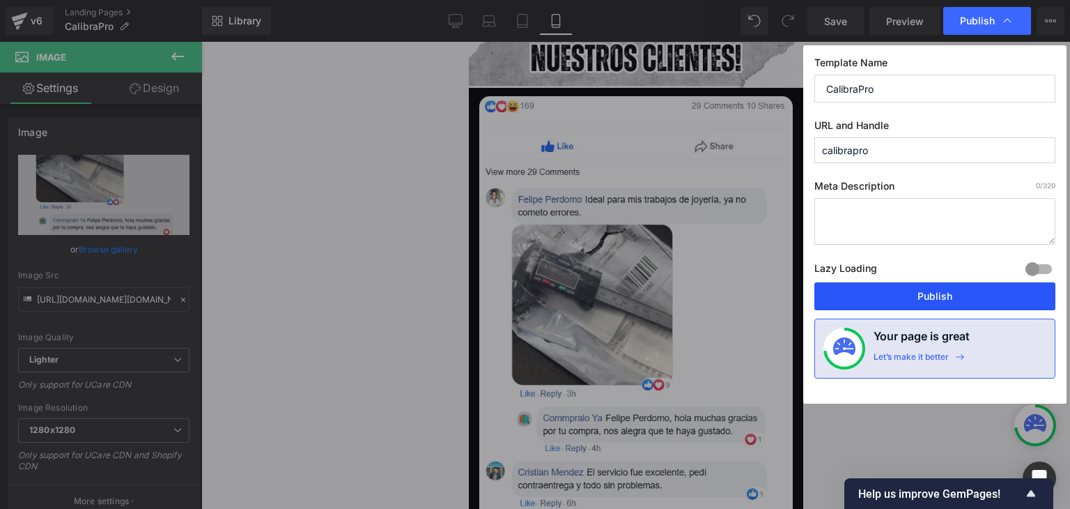
click at [924, 293] on button "Publish" at bounding box center [934, 296] width 241 height 28
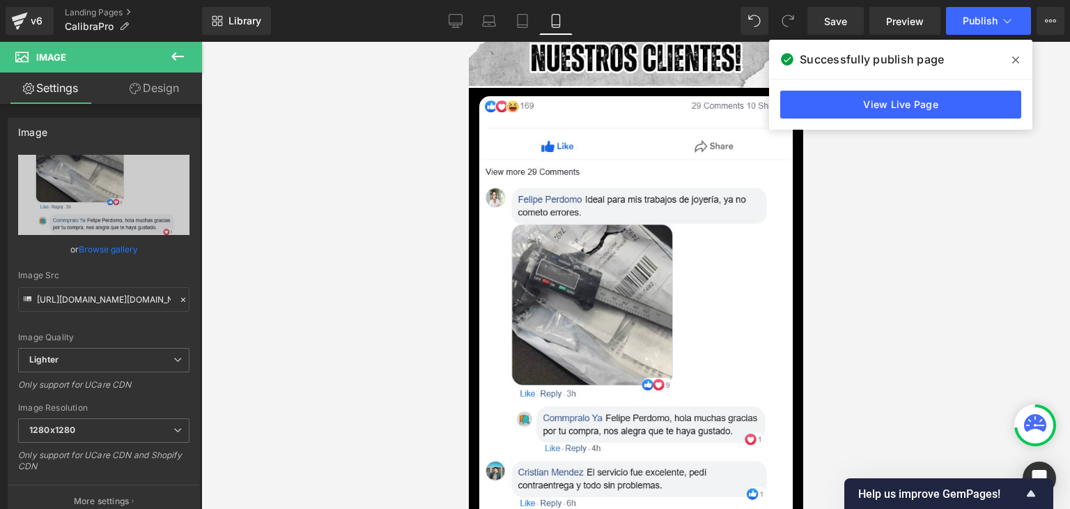
click at [1014, 61] on icon at bounding box center [1015, 59] width 7 height 11
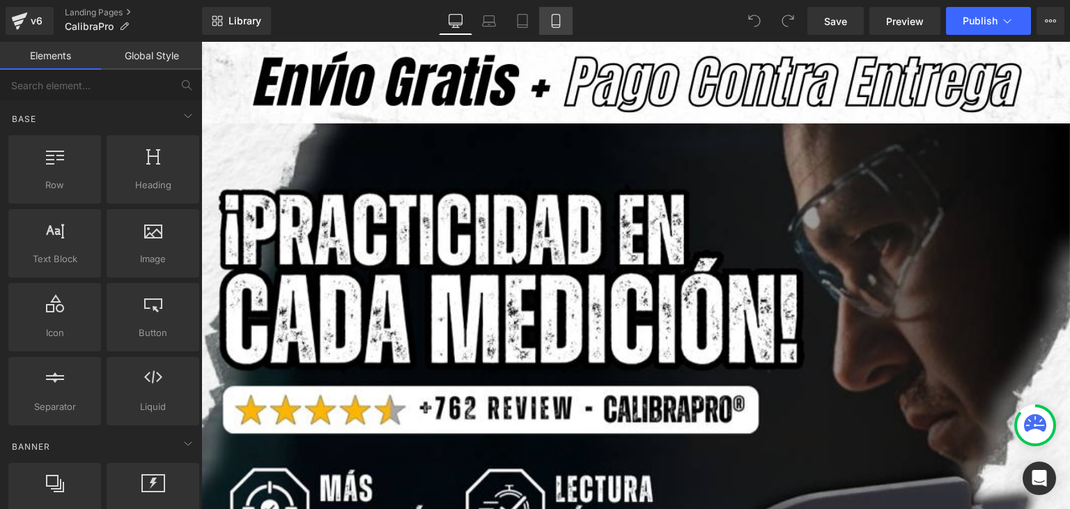
click at [563, 22] on link "Mobile" at bounding box center [555, 21] width 33 height 28
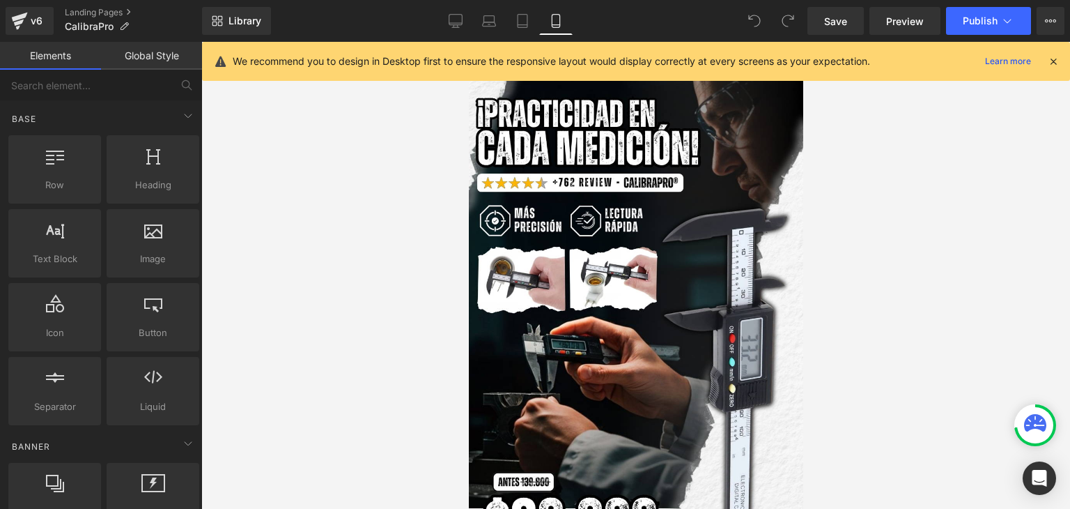
drag, startPoint x: 1052, startPoint y: 61, endPoint x: 1033, endPoint y: 70, distance: 20.9
click at [1052, 61] on icon at bounding box center [1053, 61] width 13 height 13
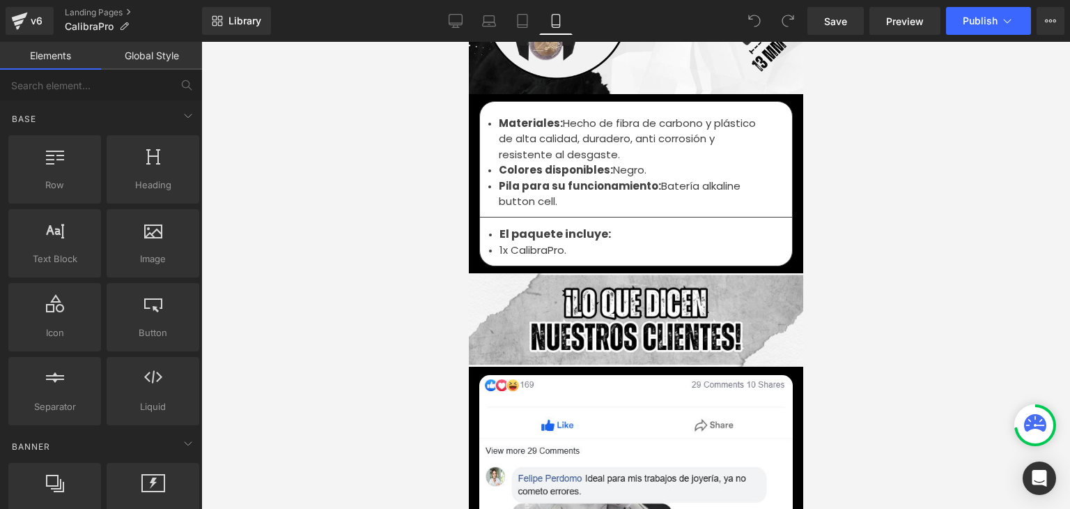
scroll to position [5085, 0]
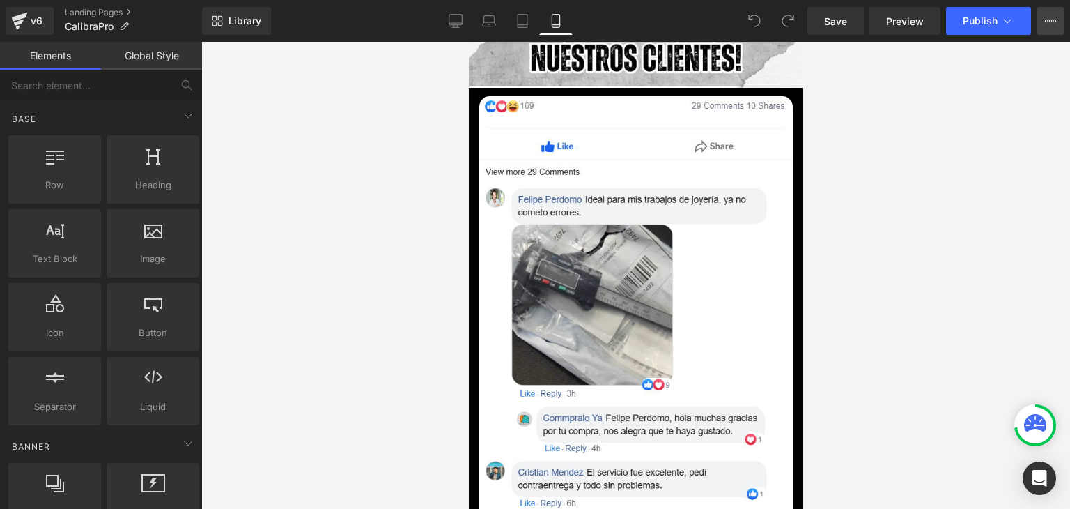
click at [1049, 21] on icon at bounding box center [1050, 21] width 3 height 3
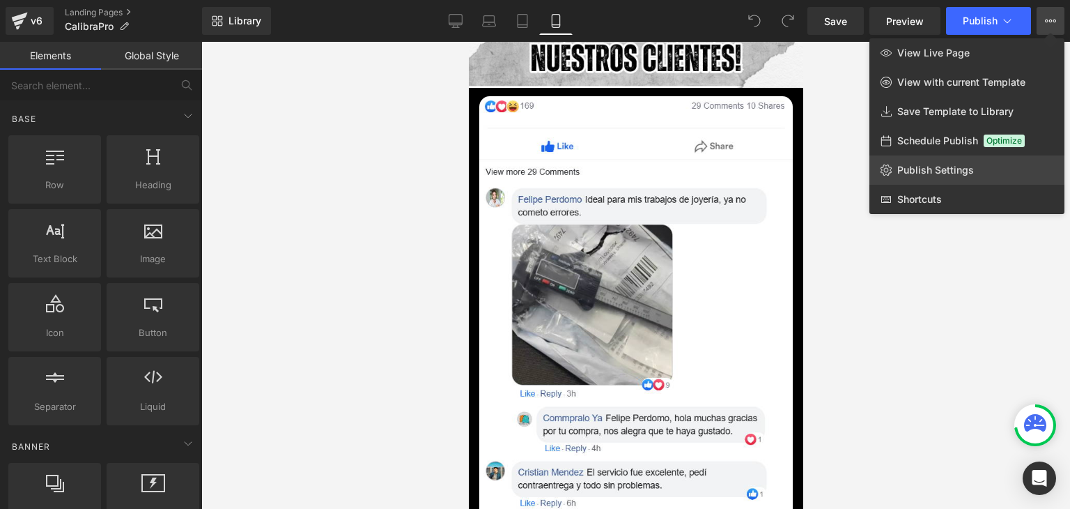
click at [938, 171] on span "Publish Settings" at bounding box center [935, 170] width 77 height 13
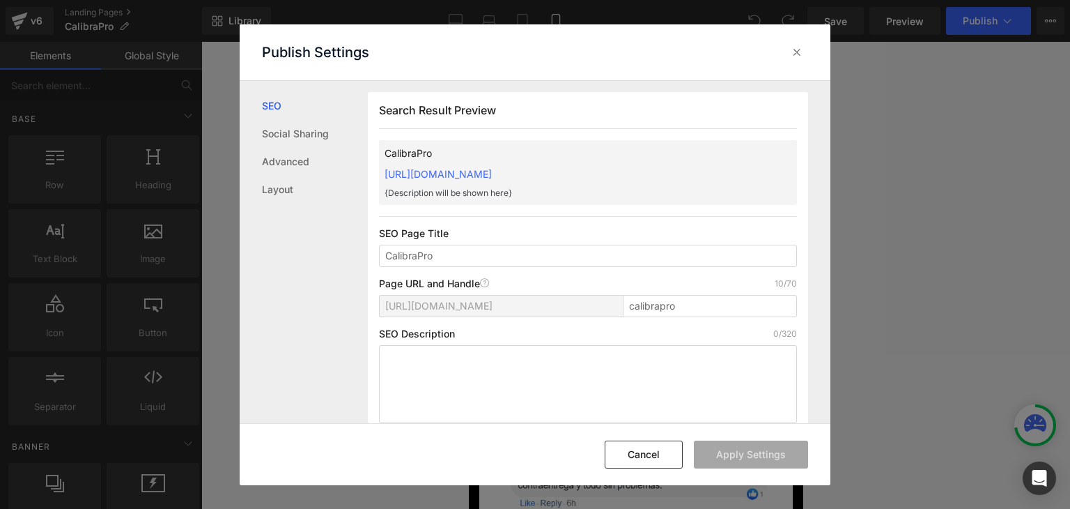
scroll to position [0, 0]
drag, startPoint x: 376, startPoint y: 173, endPoint x: 655, endPoint y: 165, distance: 278.7
click at [655, 165] on div "Search Result Preview CalibraPro https://commpralo-ya.myshopify.com/pages/calib…" at bounding box center [588, 263] width 440 height 342
copy link "https://commpralo-ya.myshopify.com/pages/calibrapro"
click at [793, 47] on icon at bounding box center [797, 52] width 14 height 14
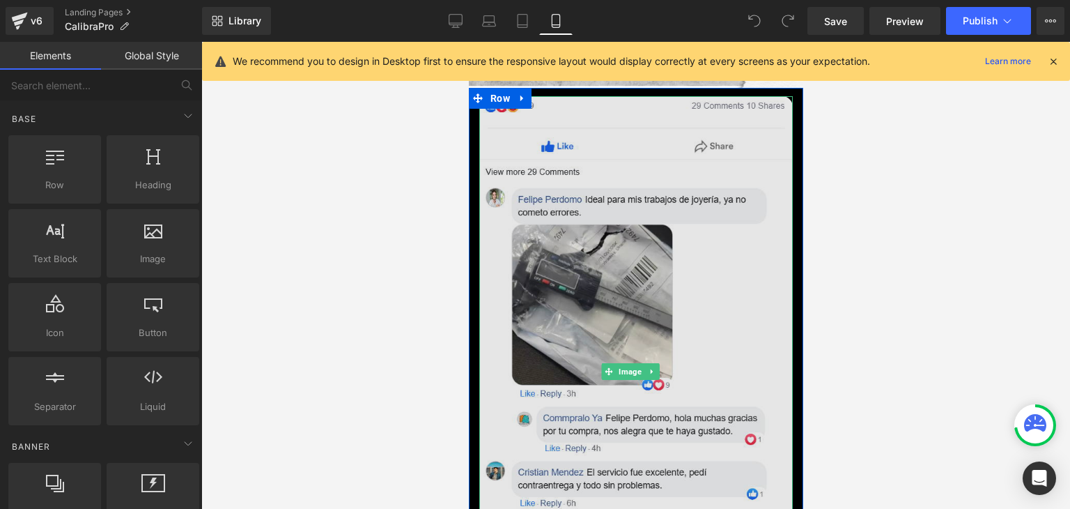
click at [663, 233] on img at bounding box center [635, 371] width 313 height 550
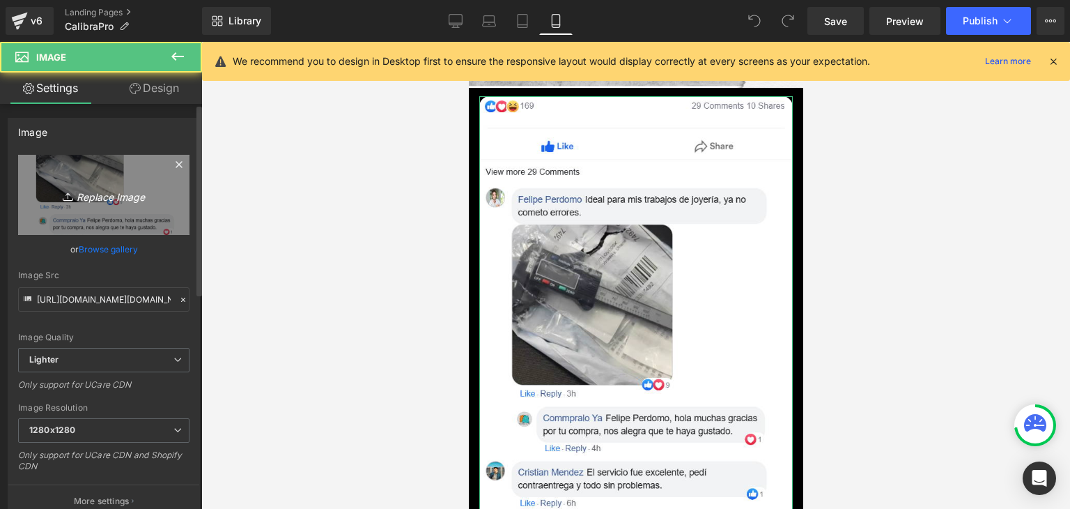
click at [150, 213] on link "Replace Image" at bounding box center [103, 195] width 171 height 80
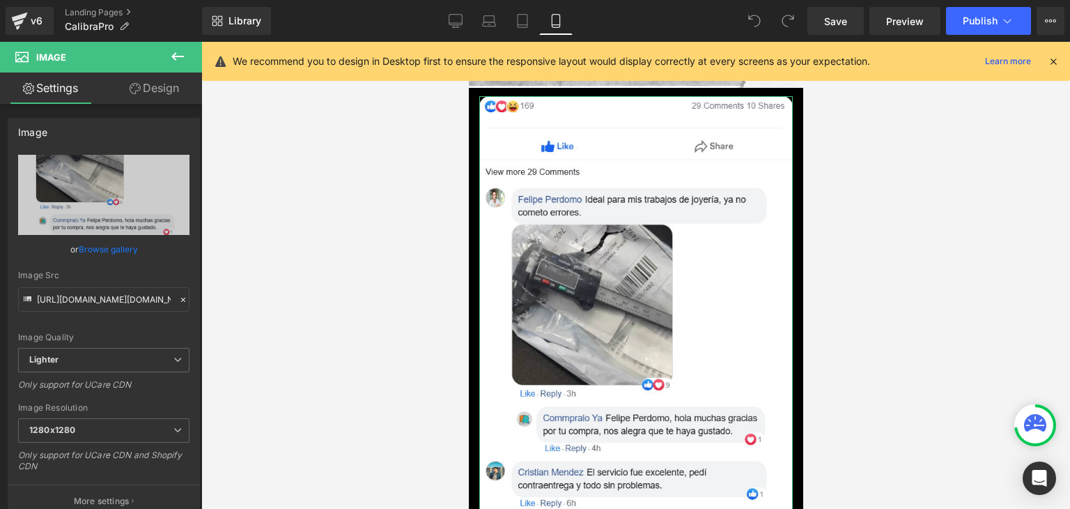
type input "C:\fakepath\zeoob.com_jnxvw3sewd_photo.webp"
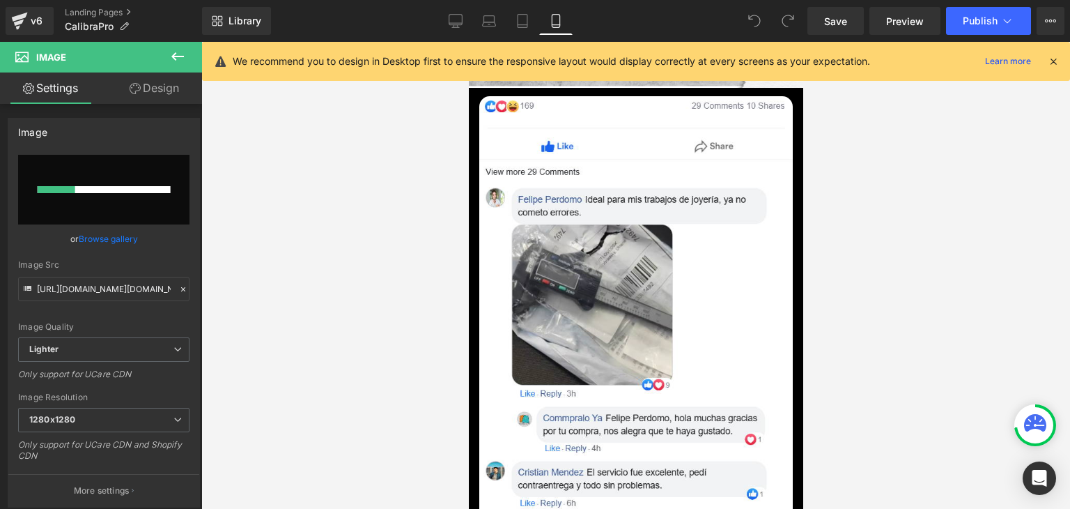
click at [1053, 59] on icon at bounding box center [1053, 61] width 13 height 13
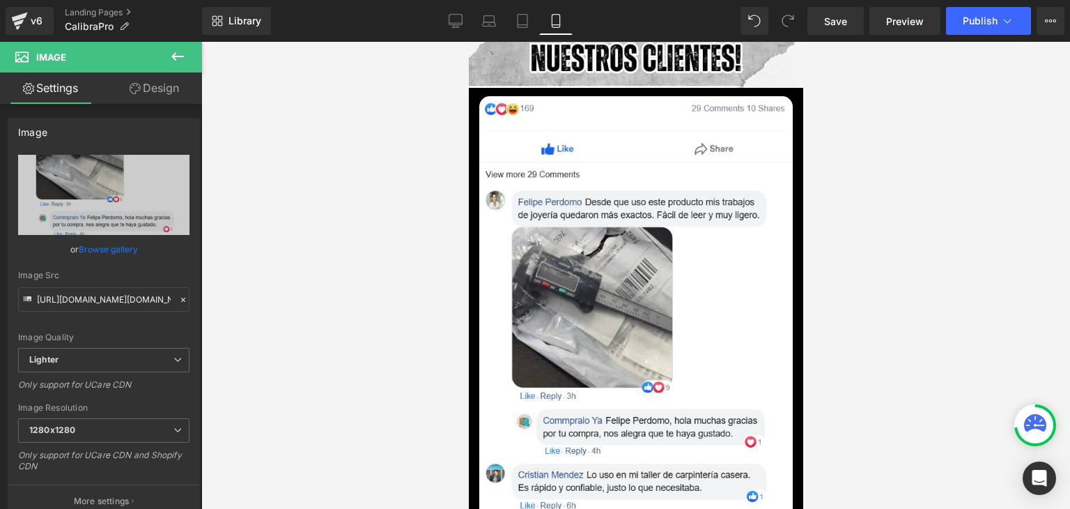
type input "https://ucarecdn.com/3a28cbce-e680-4990-b29c-6c497b1ca819/-/format/auto/-/previ…"
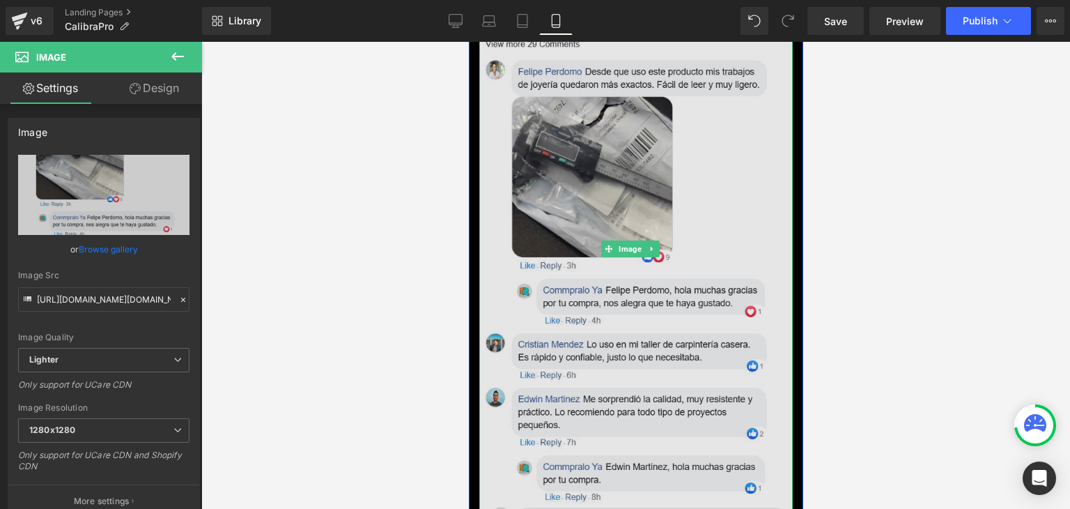
scroll to position [5224, 0]
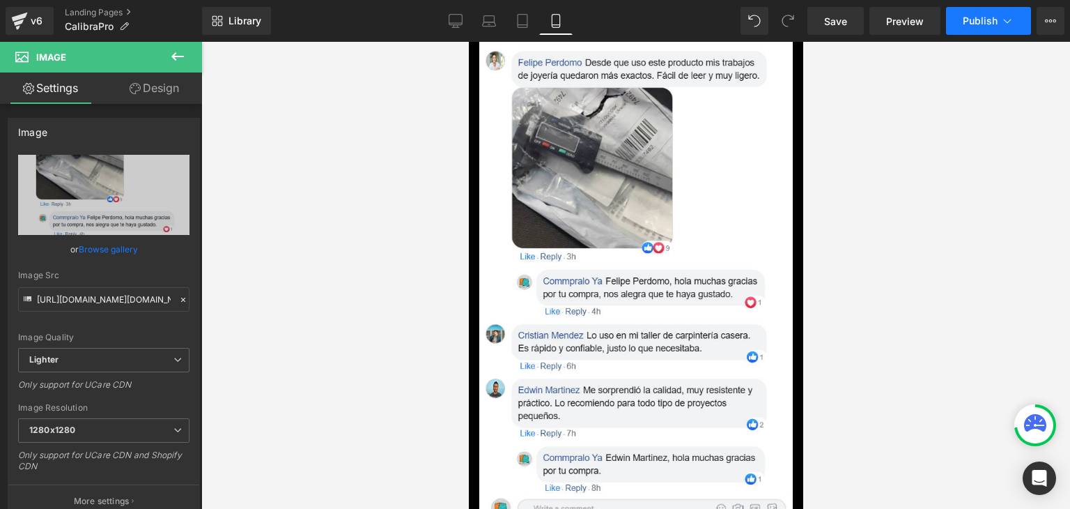
click at [966, 24] on span "Publish" at bounding box center [980, 20] width 35 height 11
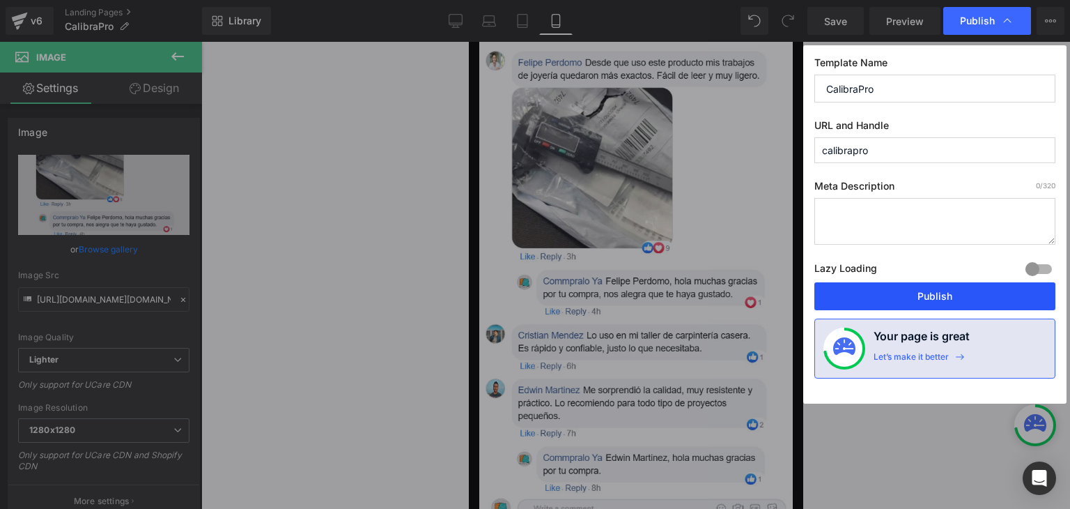
click at [922, 298] on button "Publish" at bounding box center [934, 296] width 241 height 28
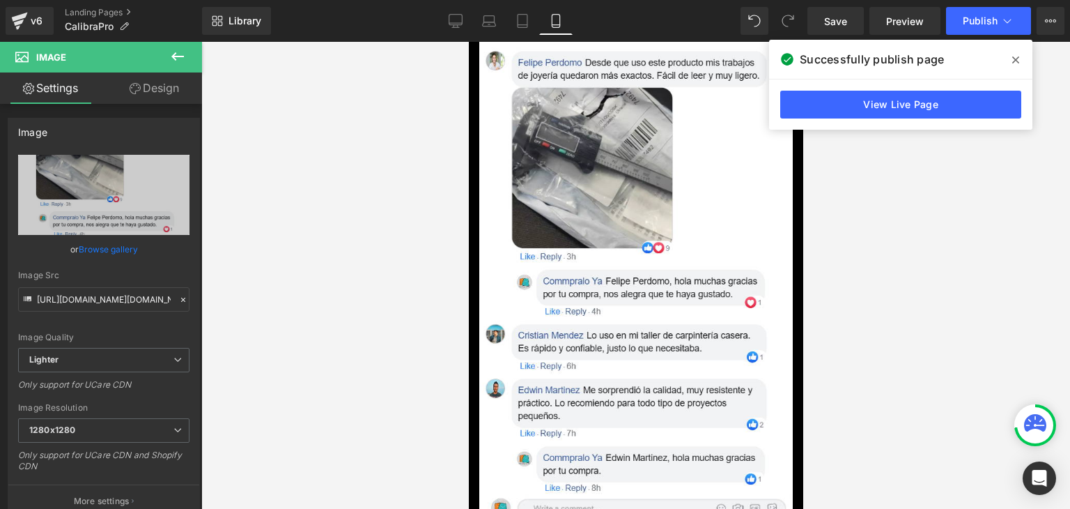
click at [1013, 59] on icon at bounding box center [1015, 59] width 7 height 11
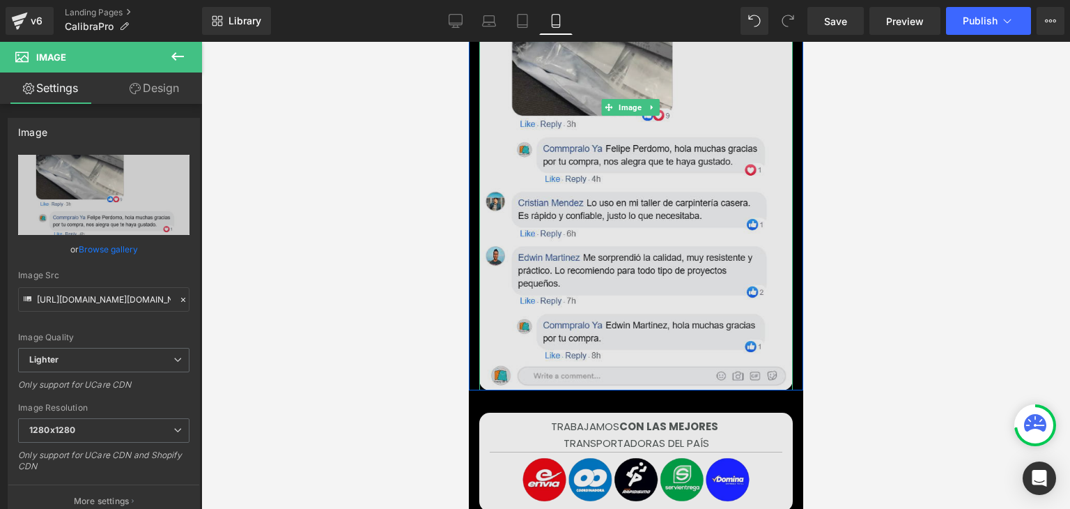
scroll to position [5364, 0]
